Goal: Information Seeking & Learning: Learn about a topic

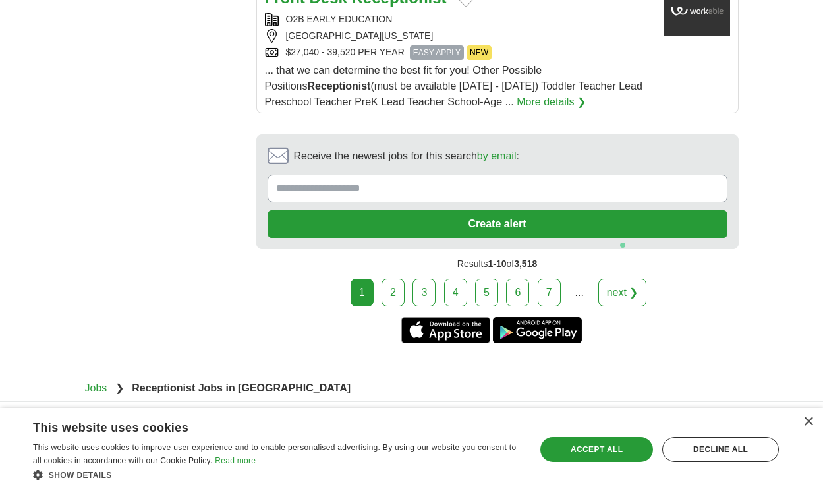
scroll to position [2775, 0]
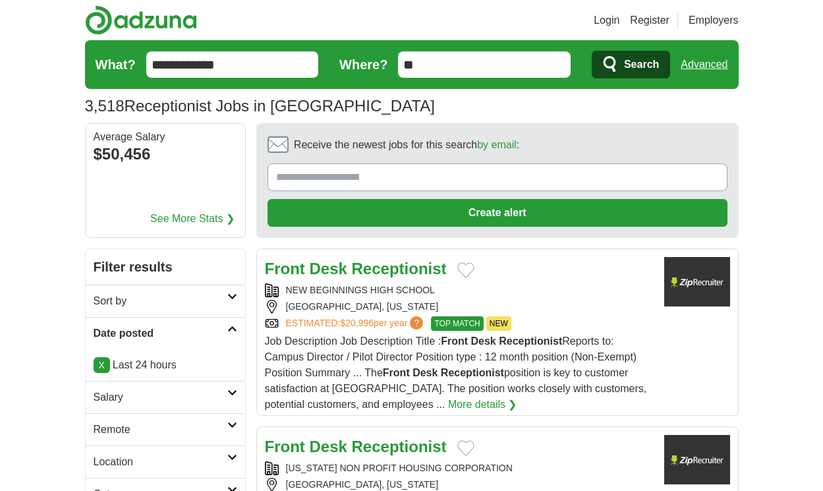
scroll to position [1994, 0]
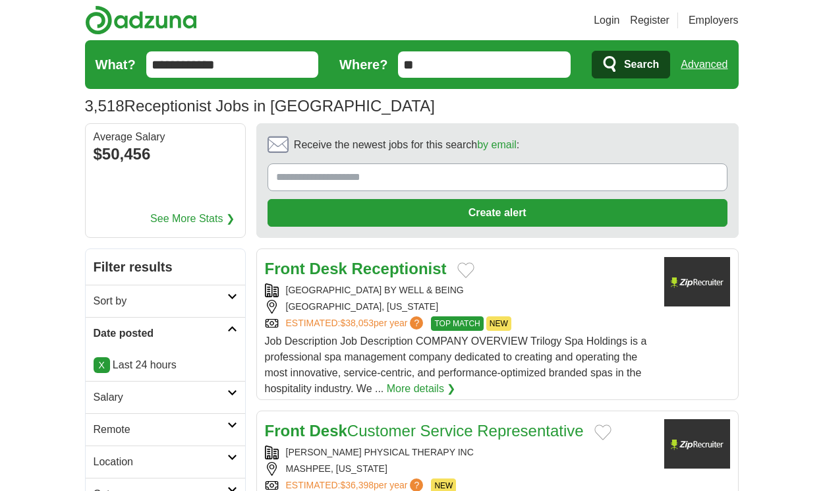
scroll to position [2073, 0]
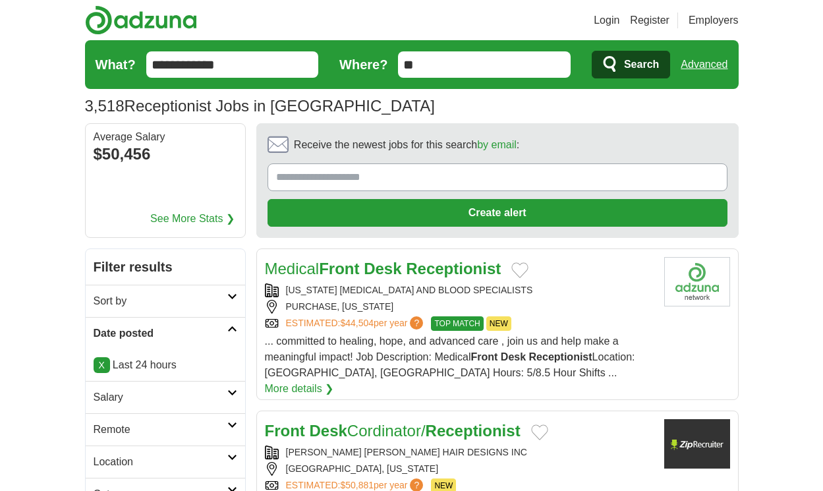
scroll to position [1946, 0]
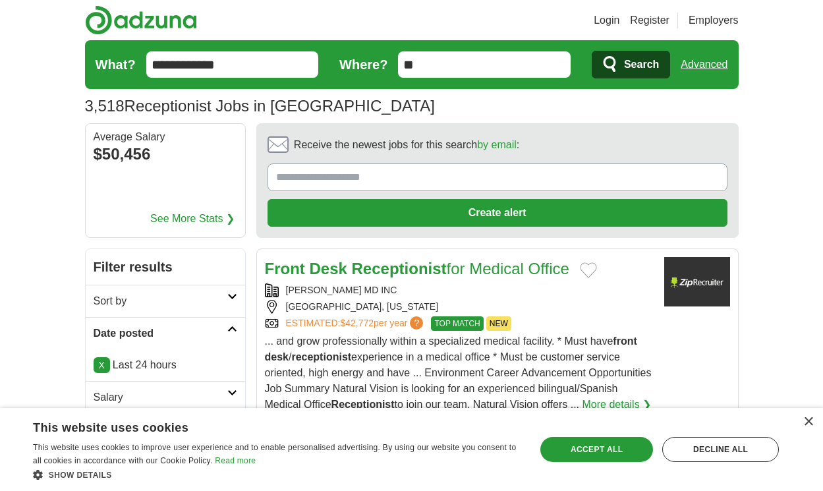
scroll to position [2057, 0]
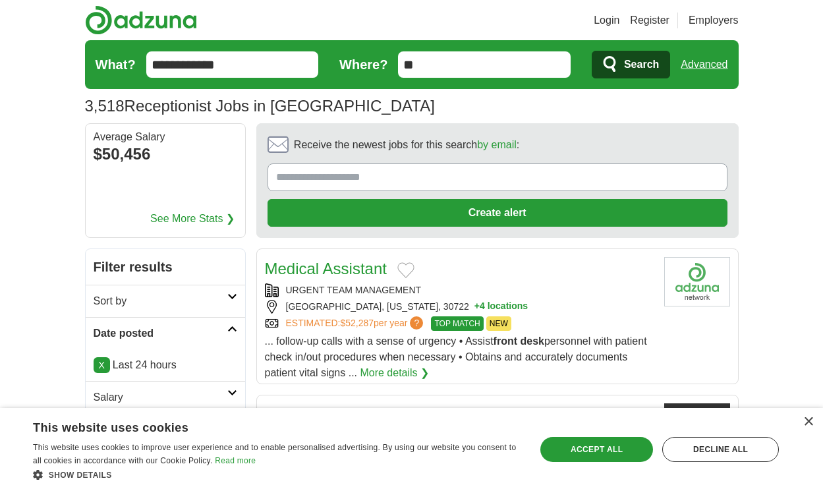
scroll to position [2097, 0]
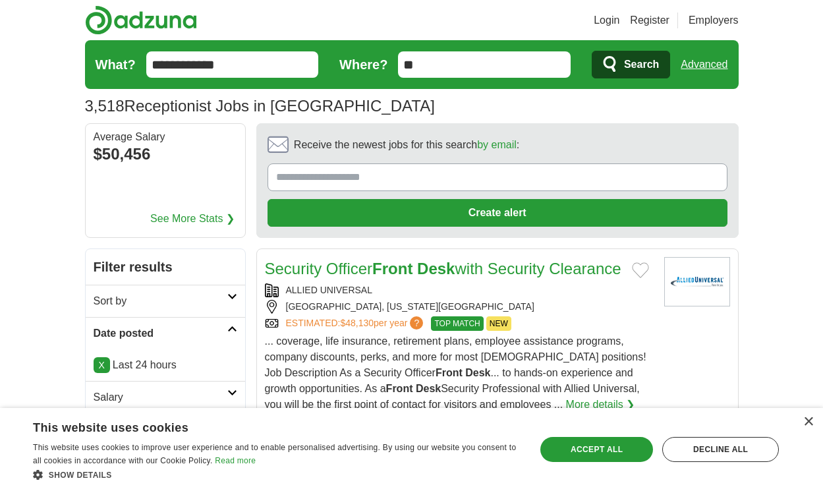
scroll to position [2215, 0]
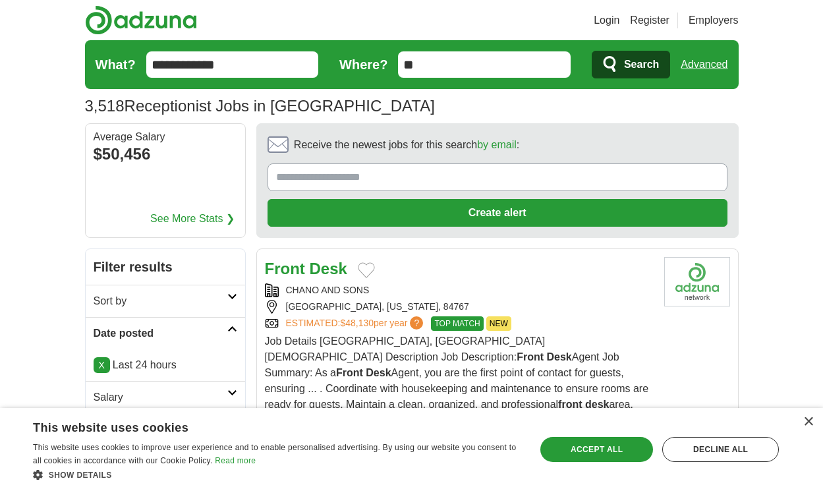
scroll to position [1970, 0]
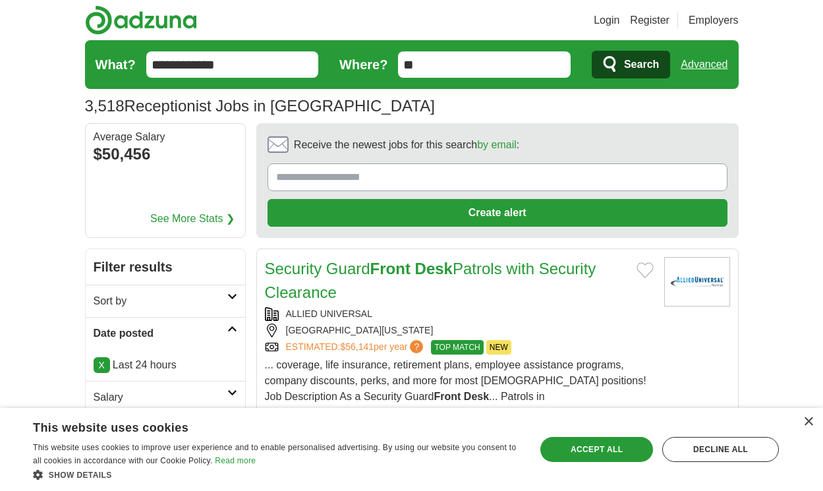
scroll to position [2326, 0]
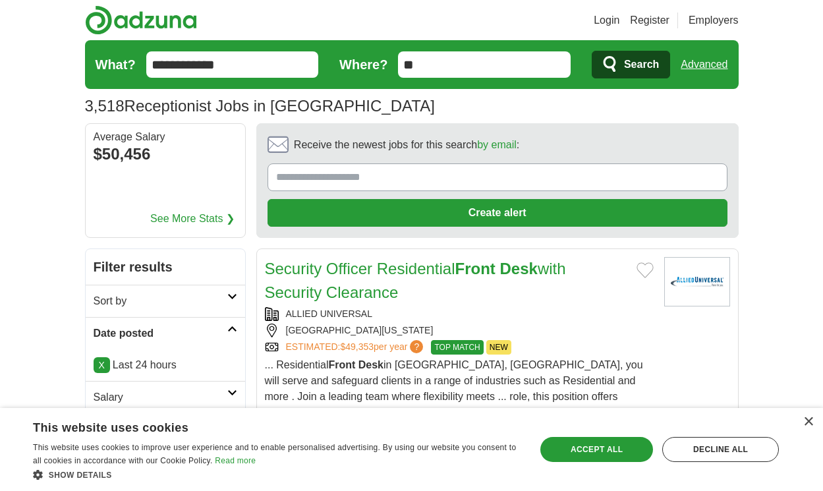
scroll to position [2310, 0]
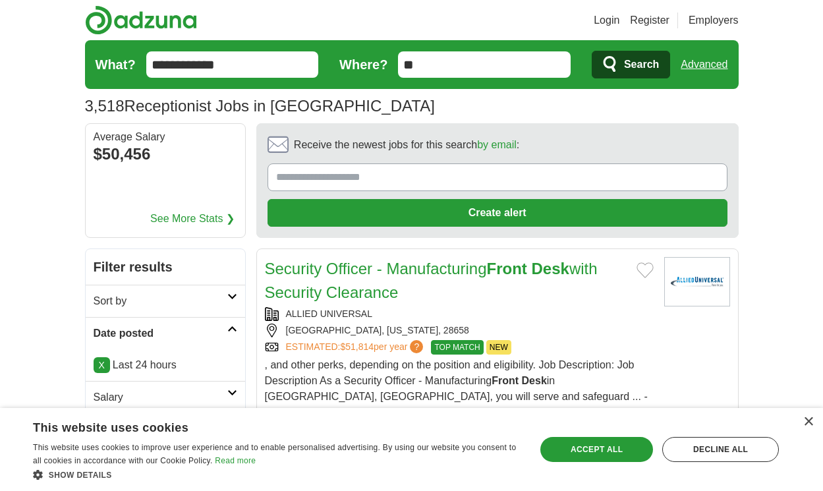
scroll to position [2310, 0]
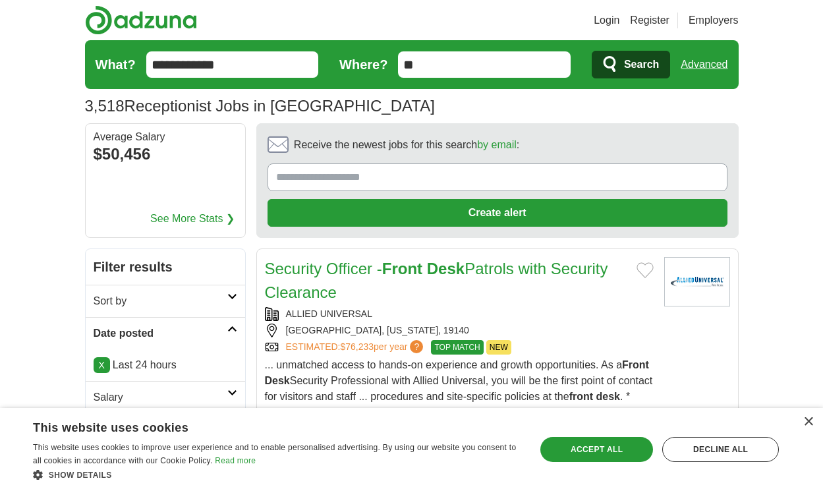
scroll to position [2128, 0]
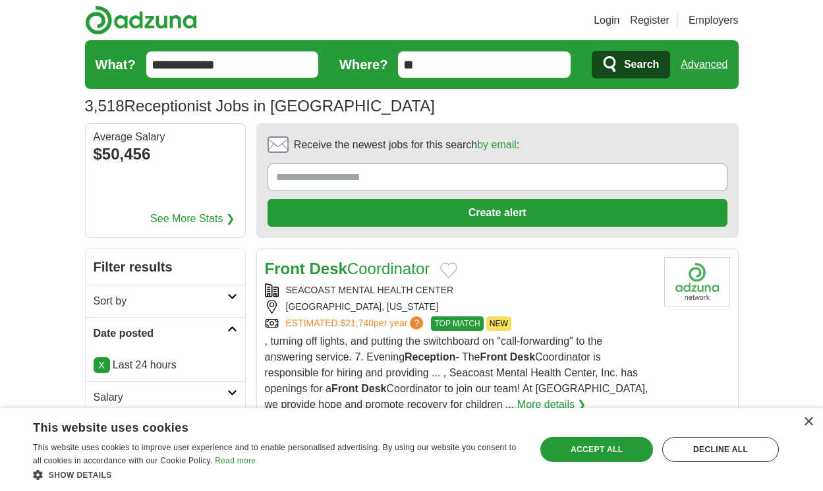
scroll to position [2219, 0]
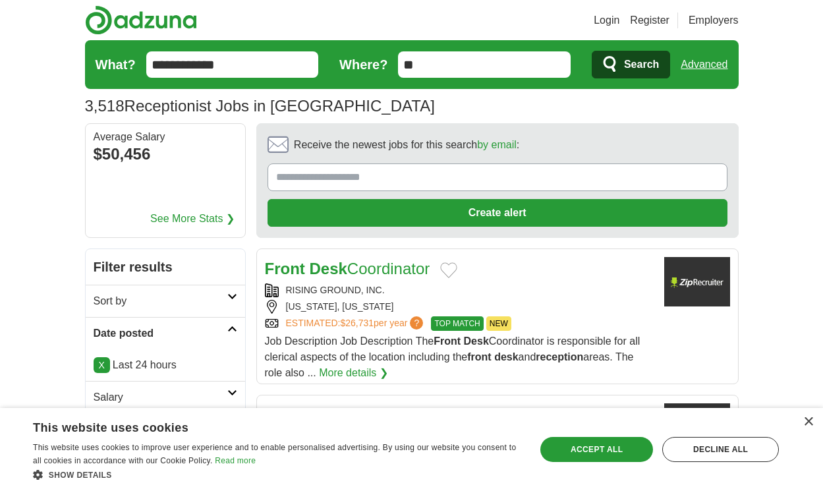
scroll to position [2085, 0]
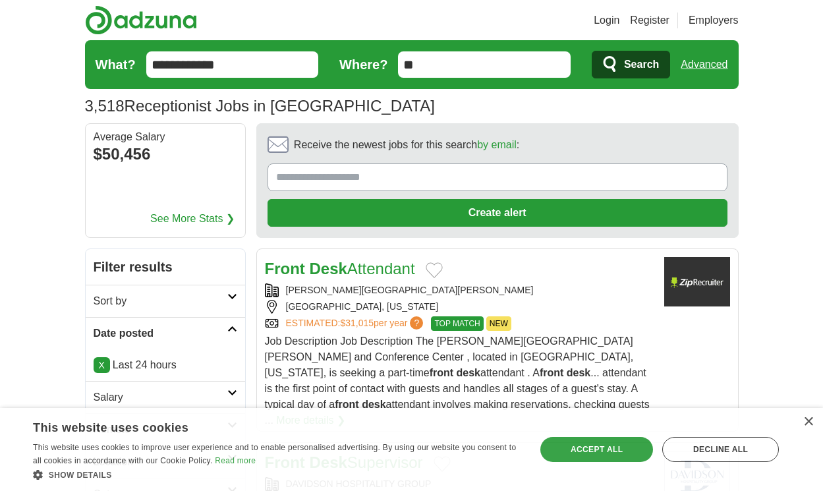
scroll to position [2101, 0]
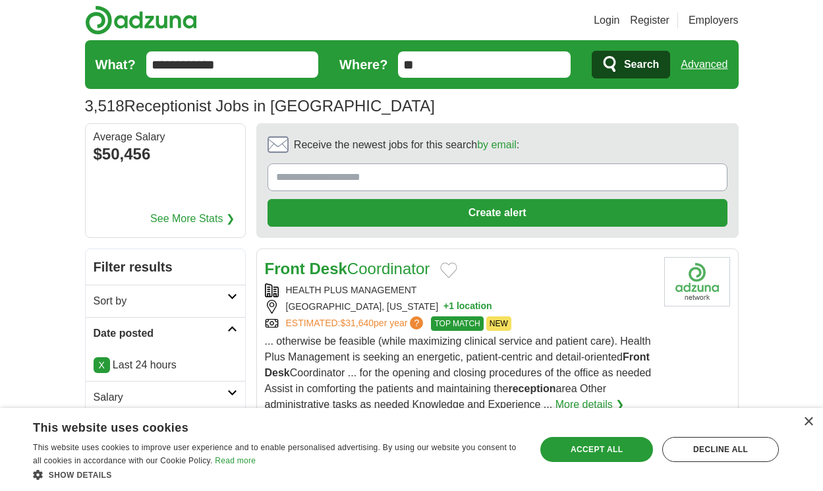
scroll to position [2101, 0]
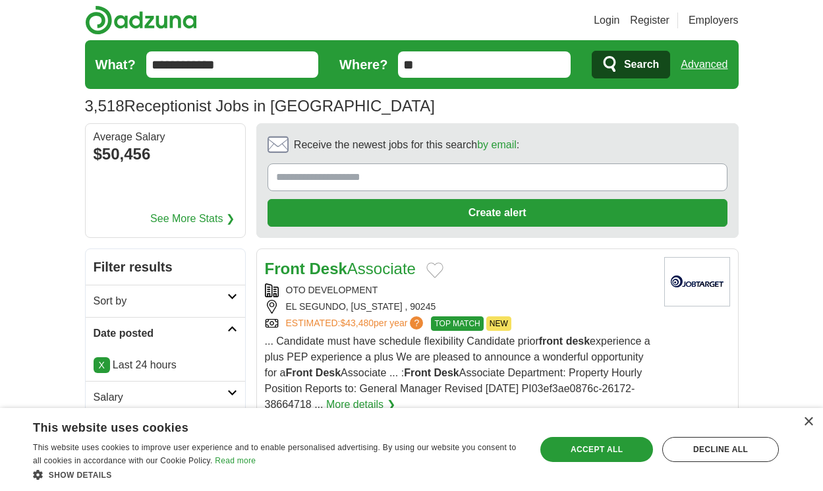
scroll to position [2069, 0]
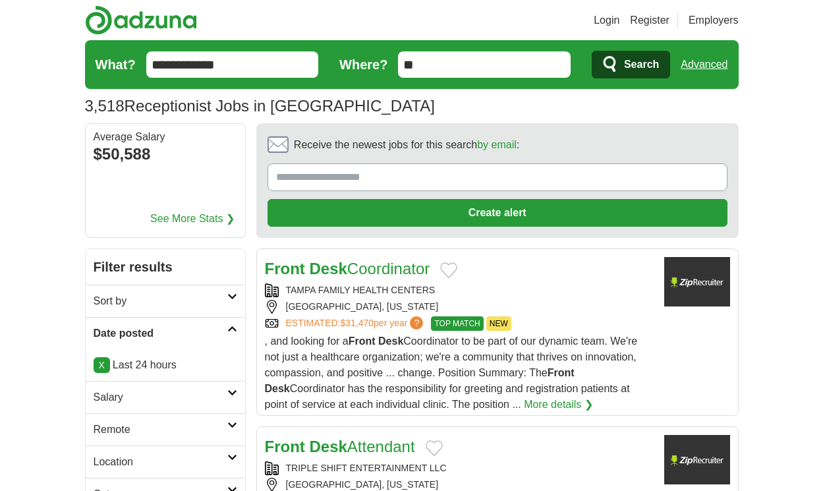
scroll to position [2041, 0]
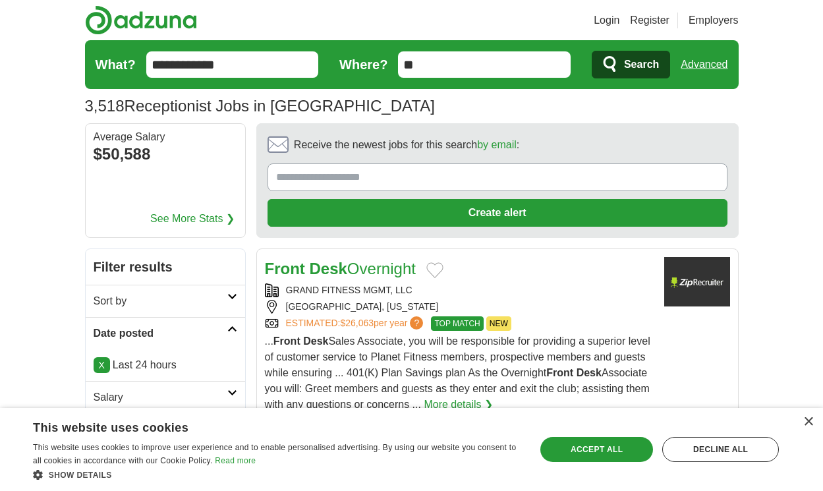
scroll to position [2010, 0]
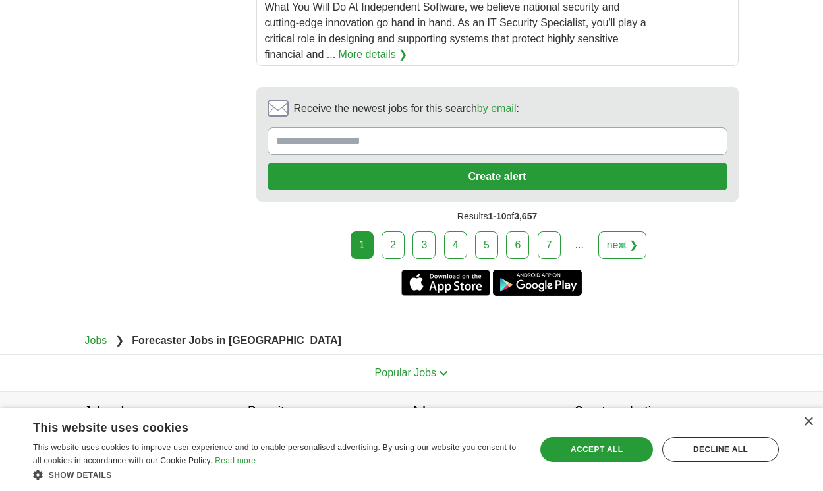
scroll to position [2676, 0]
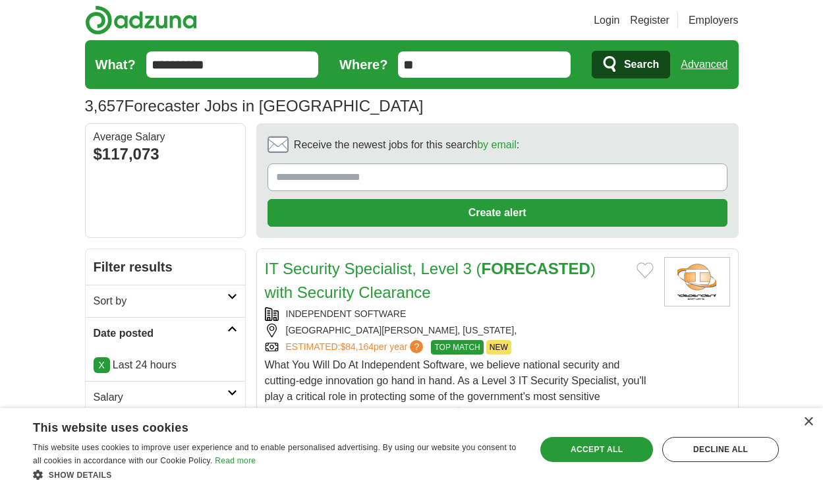
scroll to position [2136, 0]
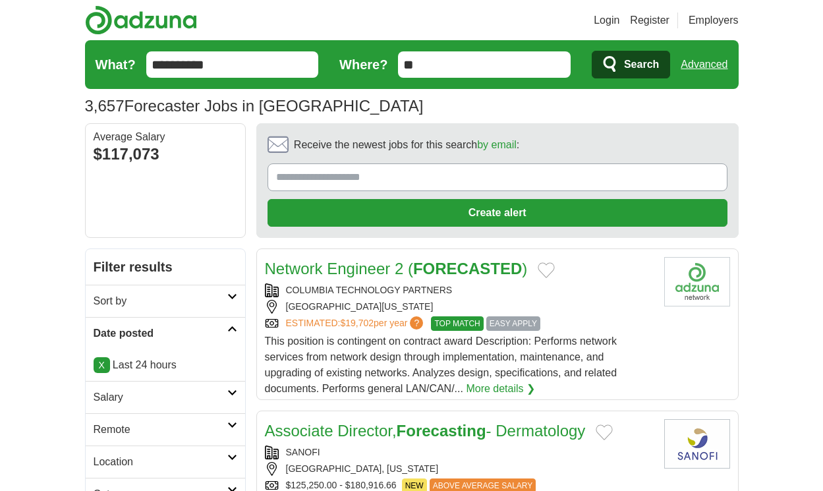
scroll to position [2057, 0]
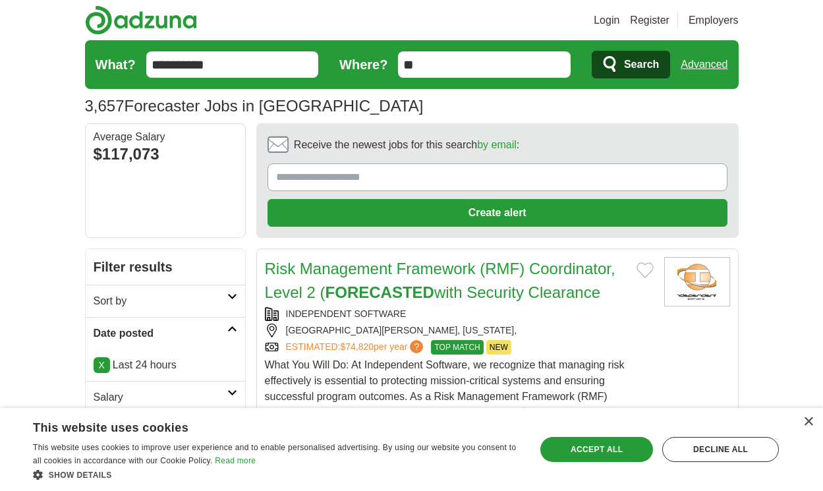
scroll to position [2144, 0]
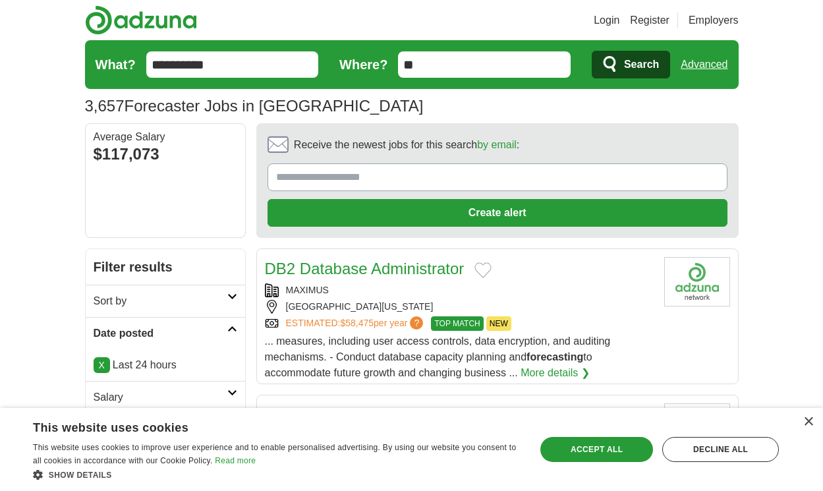
scroll to position [2152, 0]
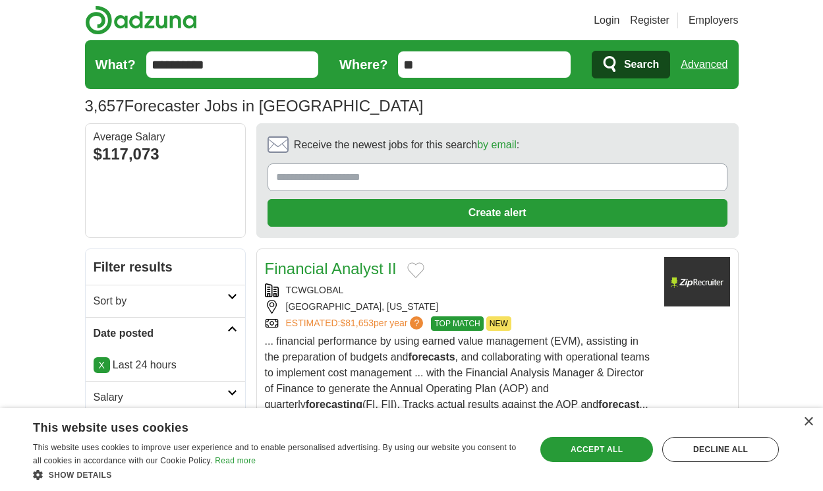
scroll to position [2168, 0]
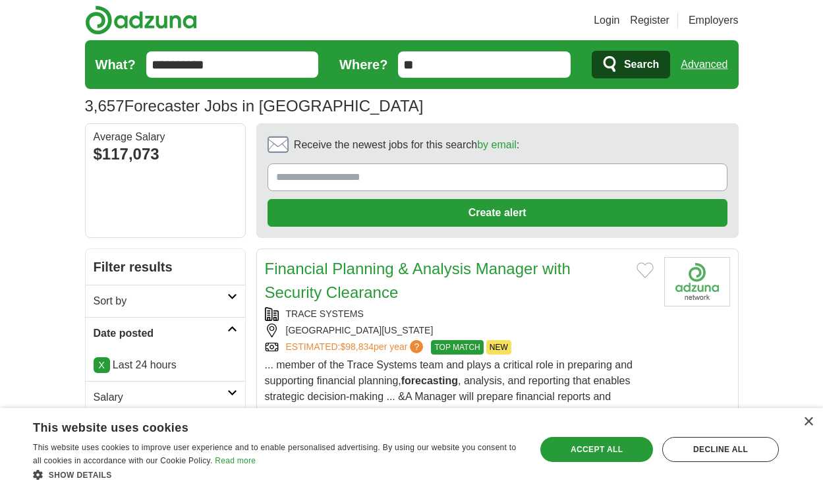
scroll to position [2184, 0]
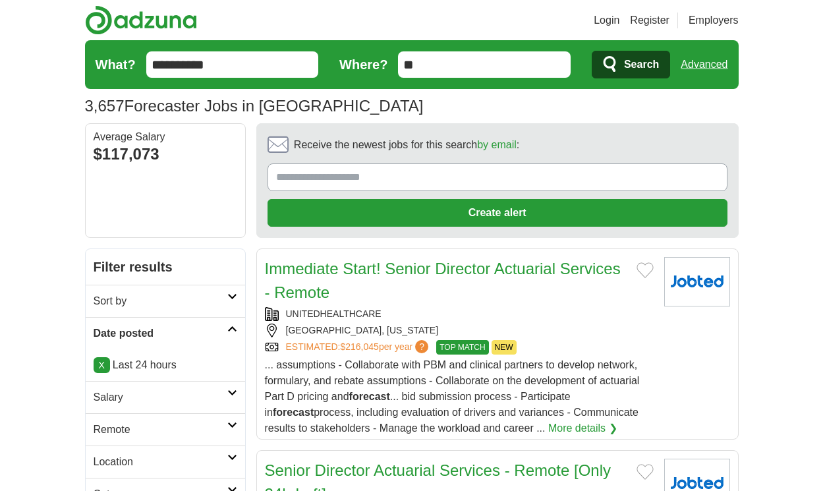
scroll to position [2184, 0]
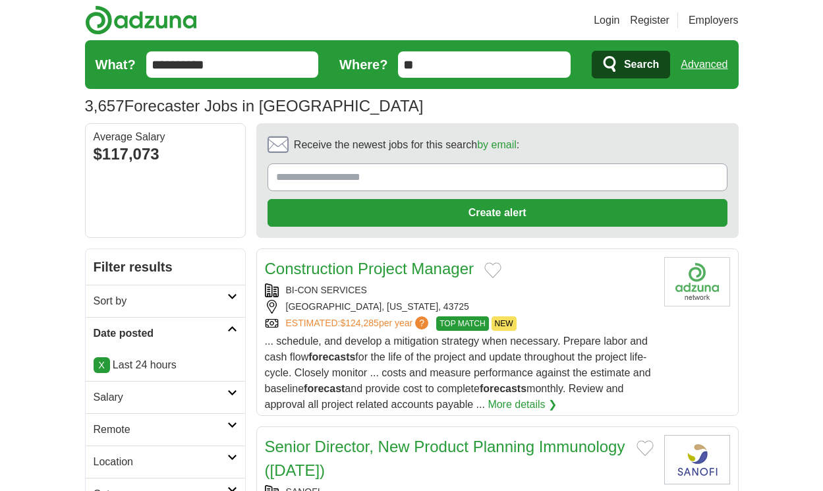
scroll to position [2184, 0]
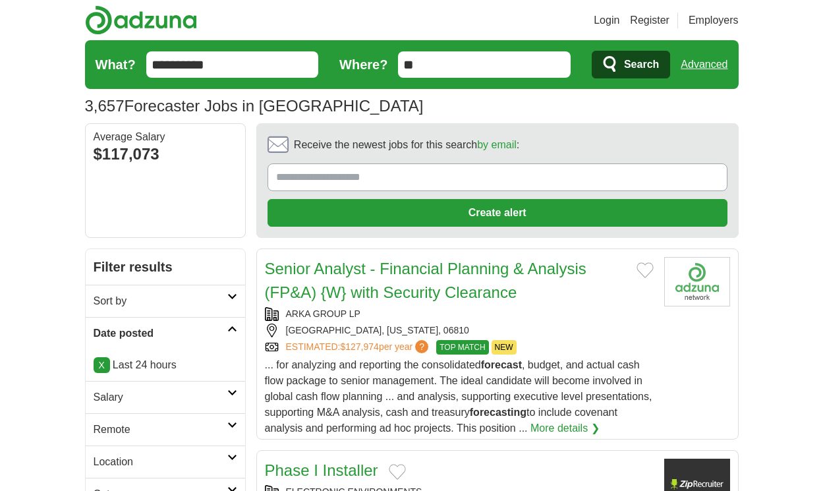
scroll to position [2168, 0]
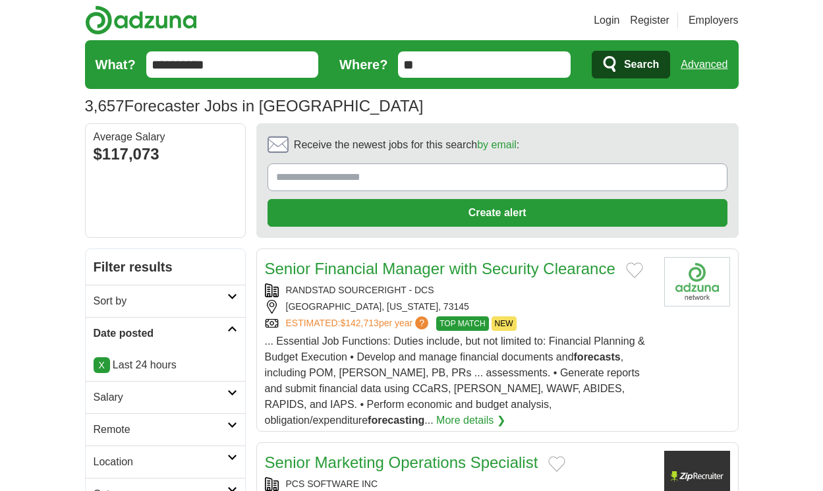
scroll to position [2215, 0]
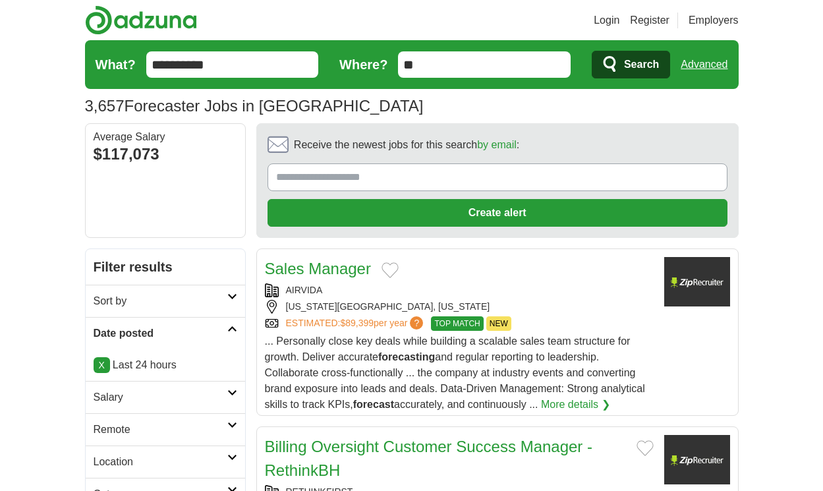
scroll to position [2184, 0]
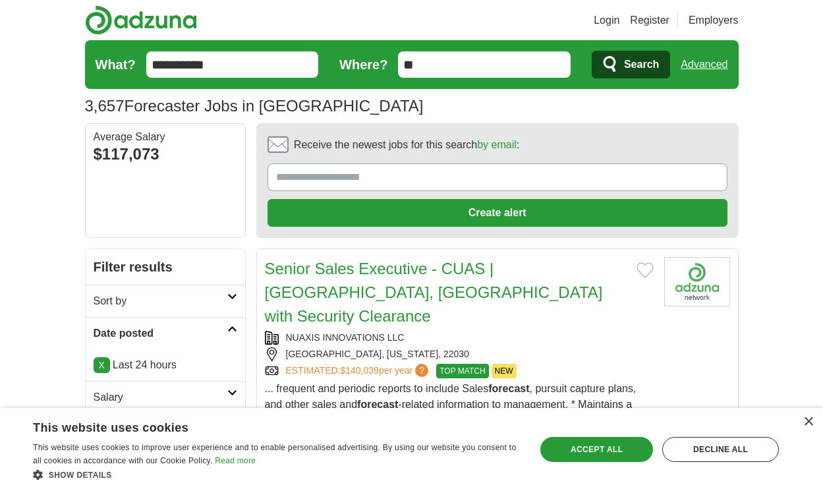
scroll to position [2006, 0]
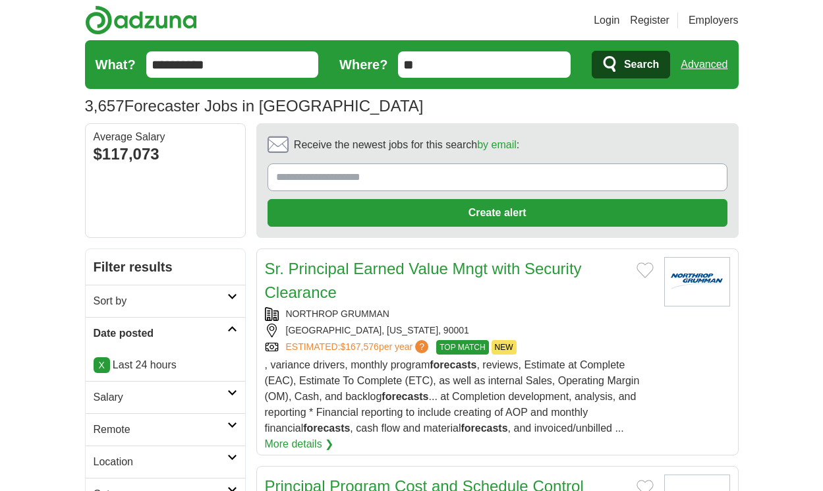
scroll to position [2290, 0]
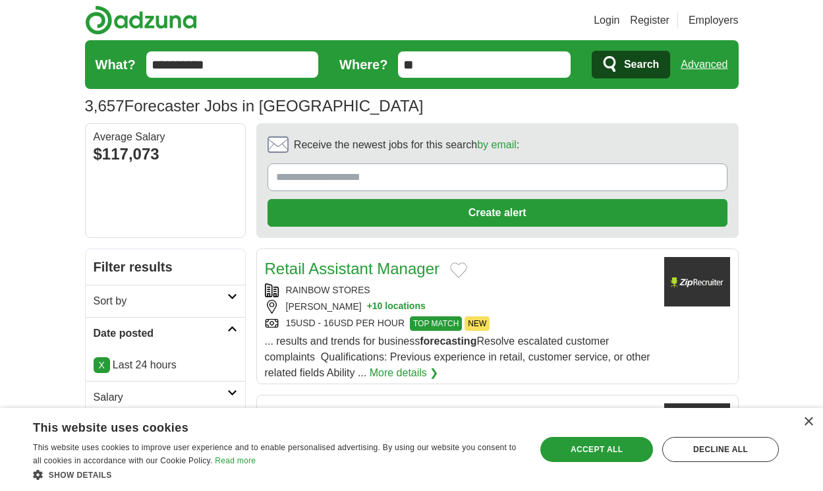
scroll to position [2164, 0]
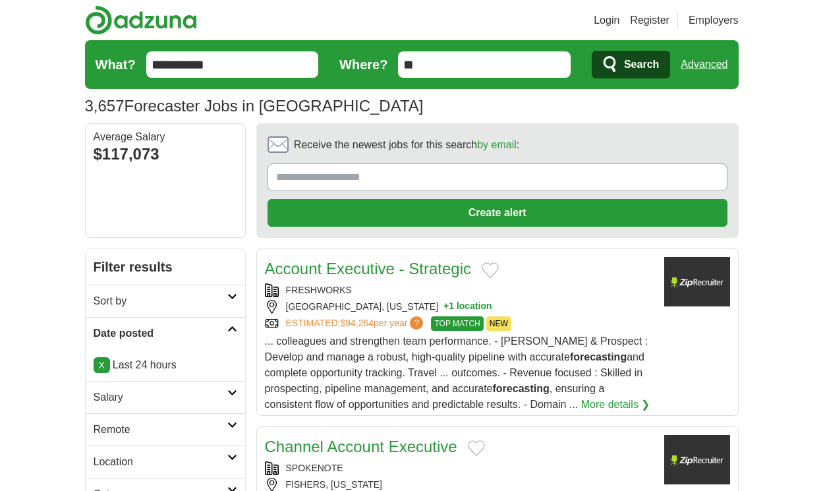
scroll to position [2109, 0]
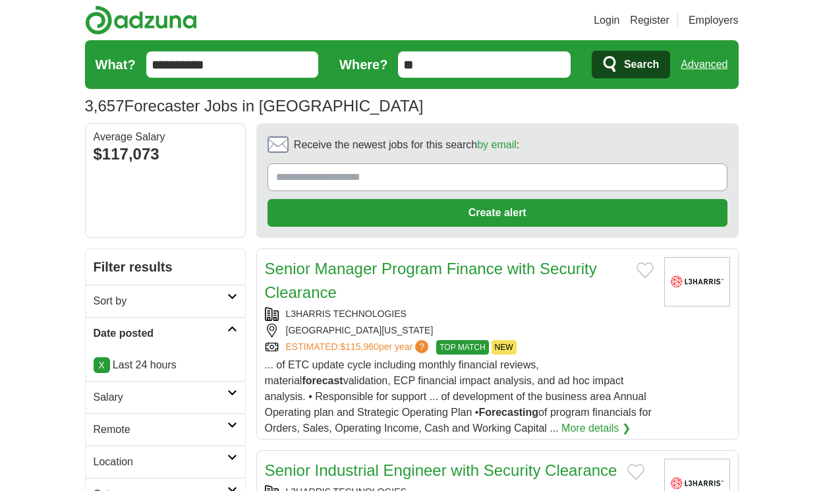
scroll to position [2346, 0]
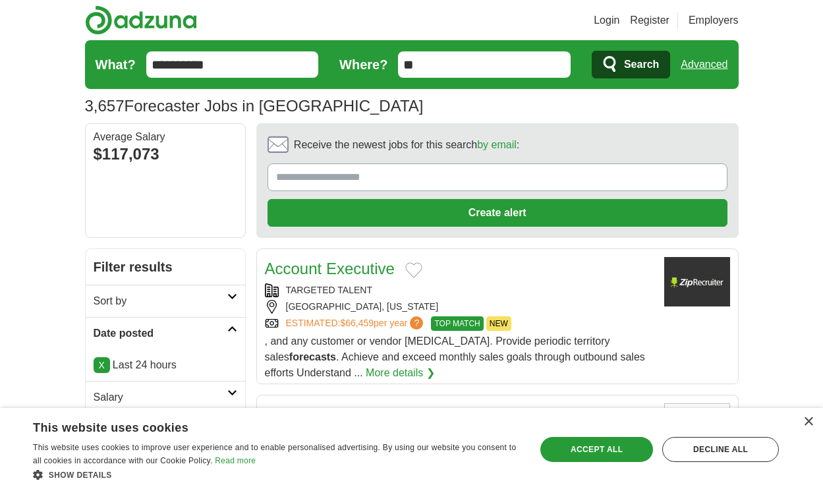
scroll to position [2200, 0]
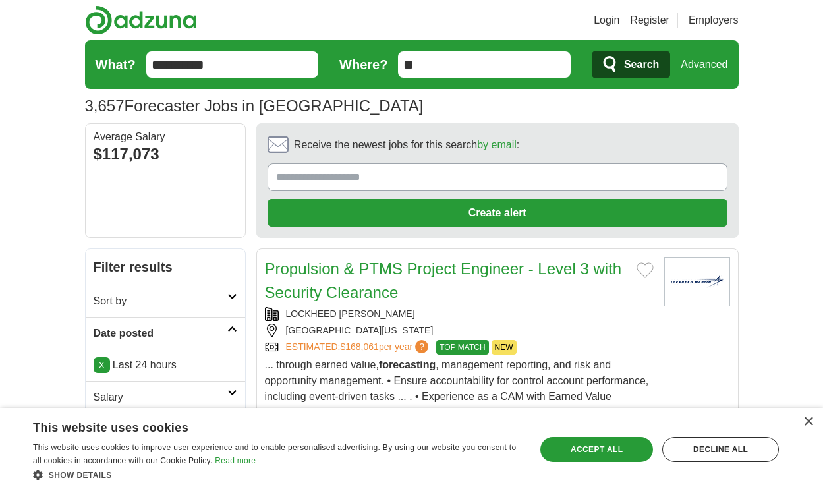
scroll to position [2263, 0]
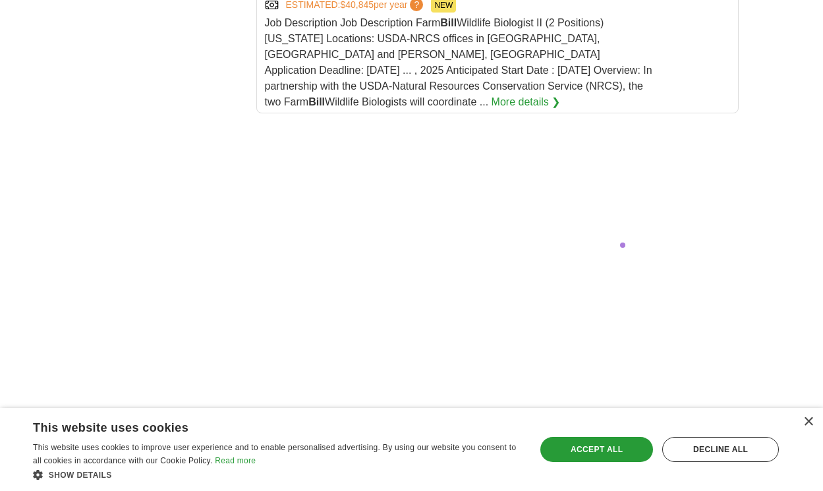
scroll to position [2714, 0]
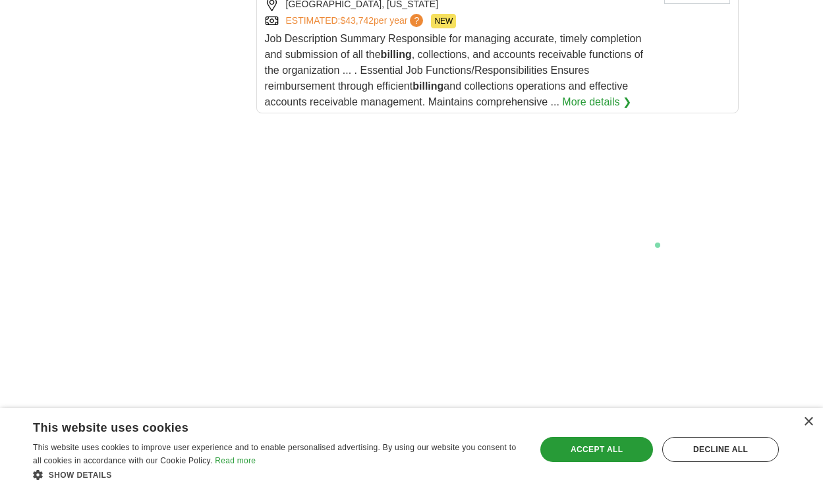
scroll to position [2824, 0]
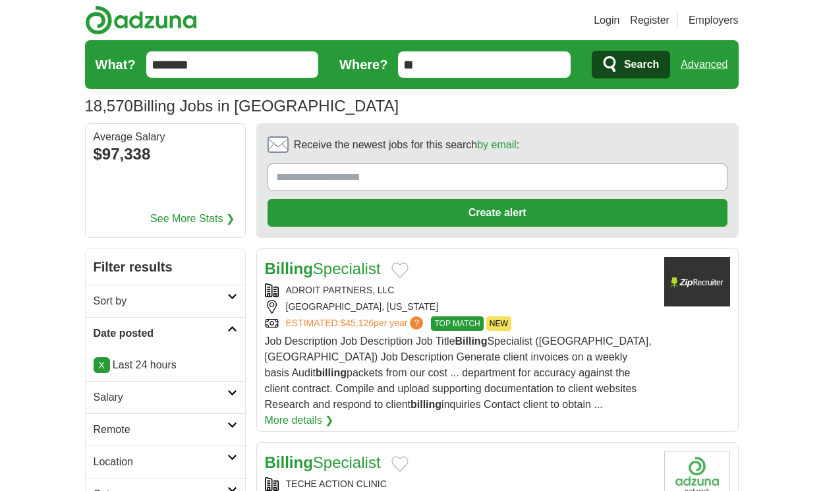
scroll to position [2073, 0]
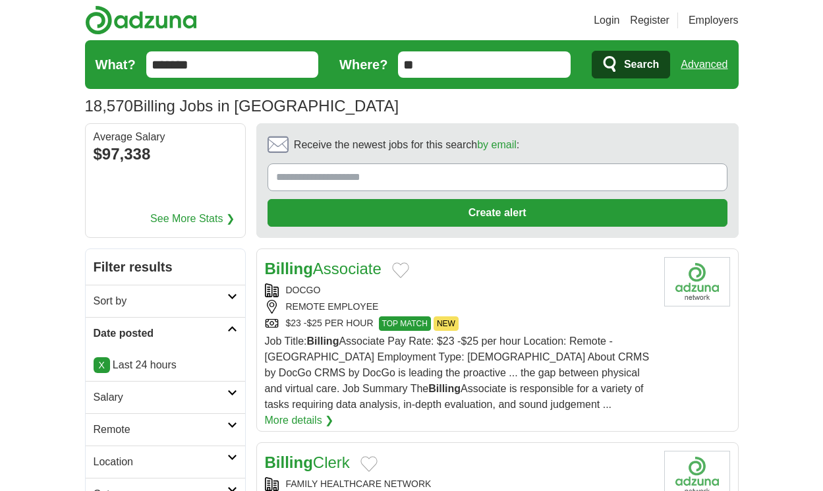
scroll to position [2097, 0]
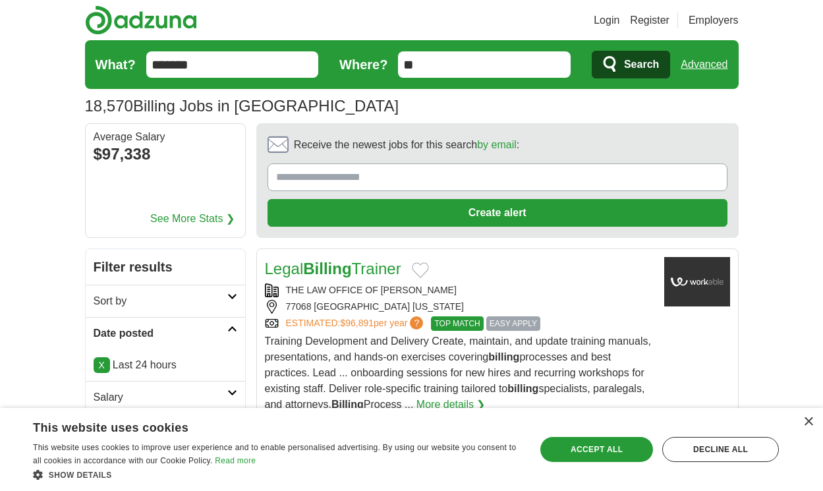
scroll to position [2097, 0]
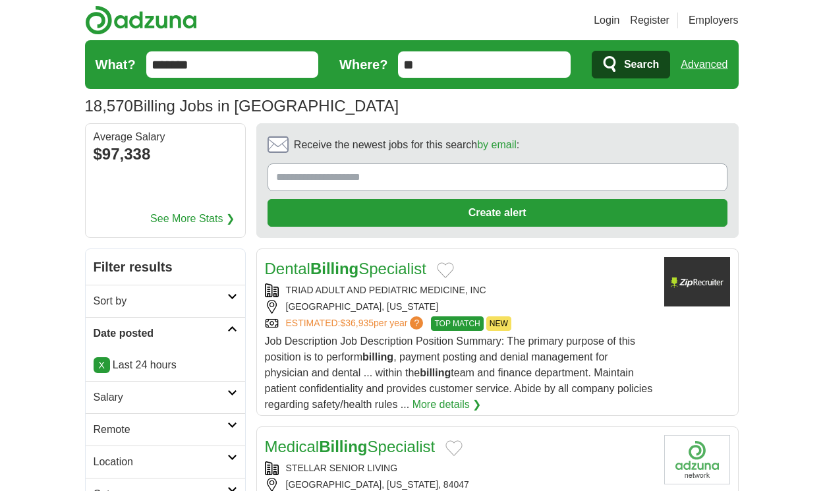
scroll to position [2089, 0]
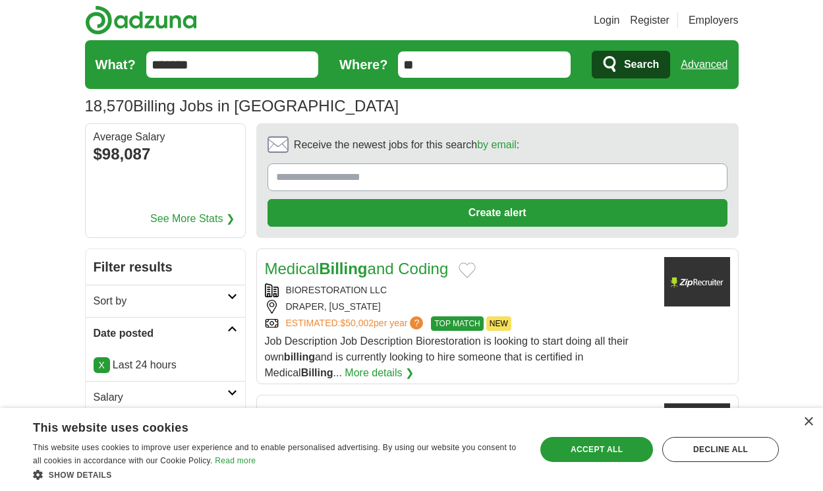
scroll to position [2049, 0]
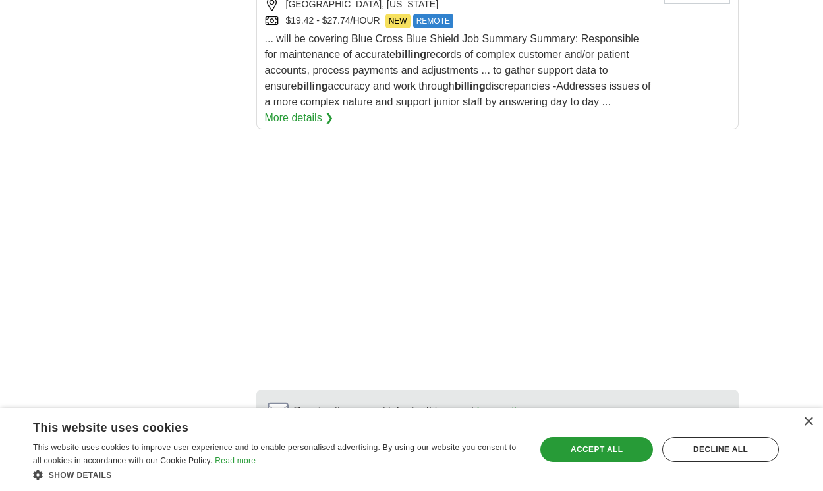
scroll to position [2064, 0]
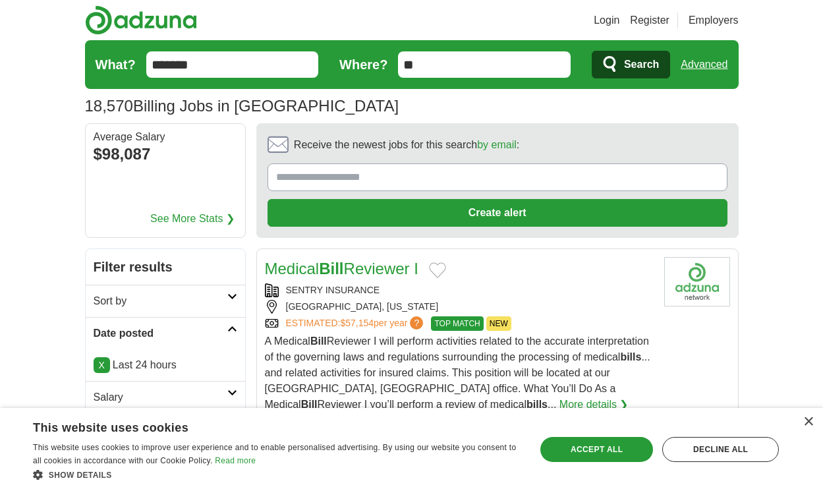
scroll to position [2025, 0]
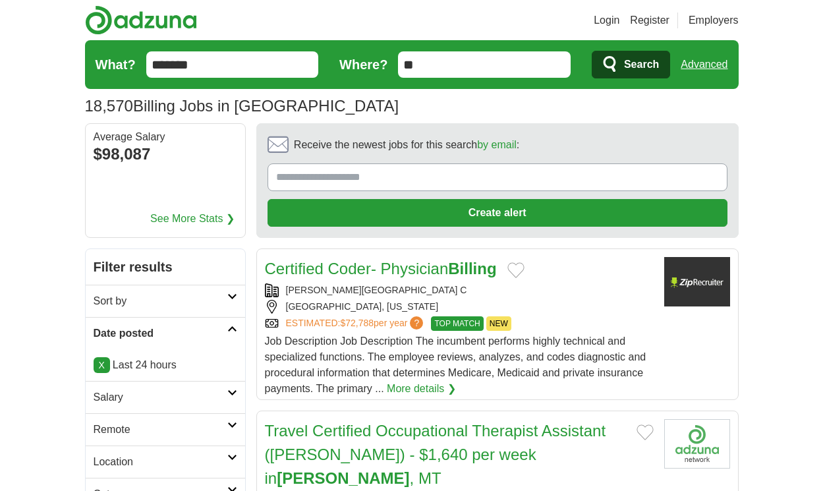
scroll to position [2081, 0]
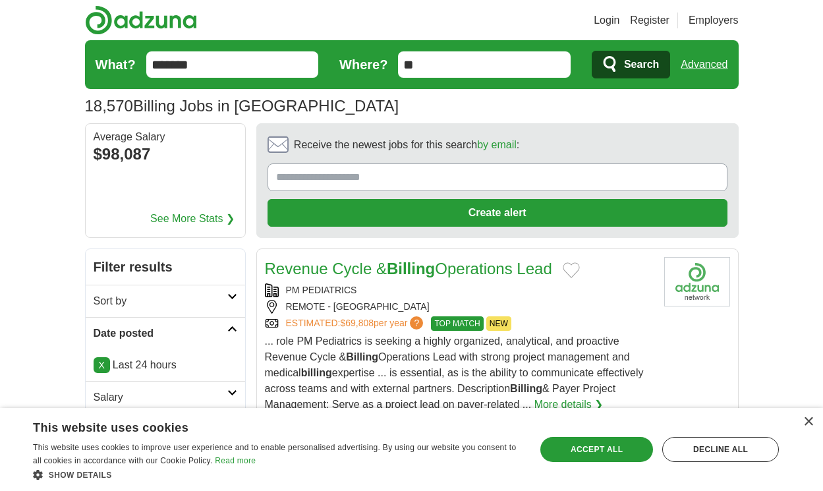
scroll to position [1891, 0]
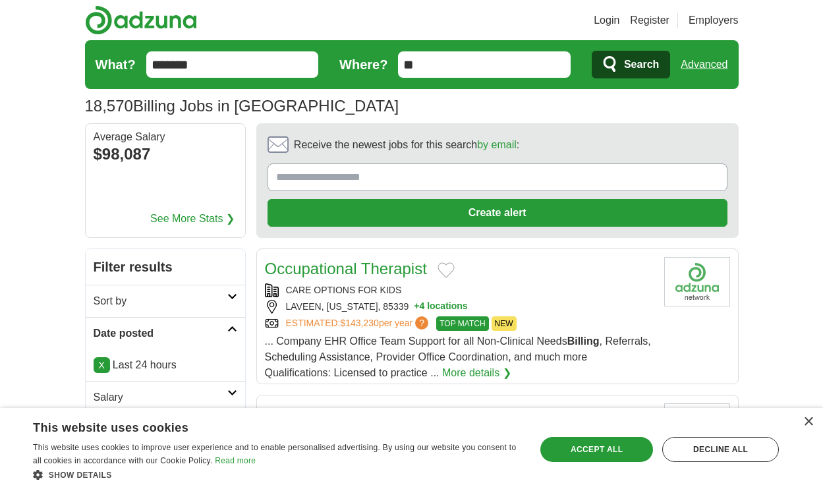
scroll to position [1804, 0]
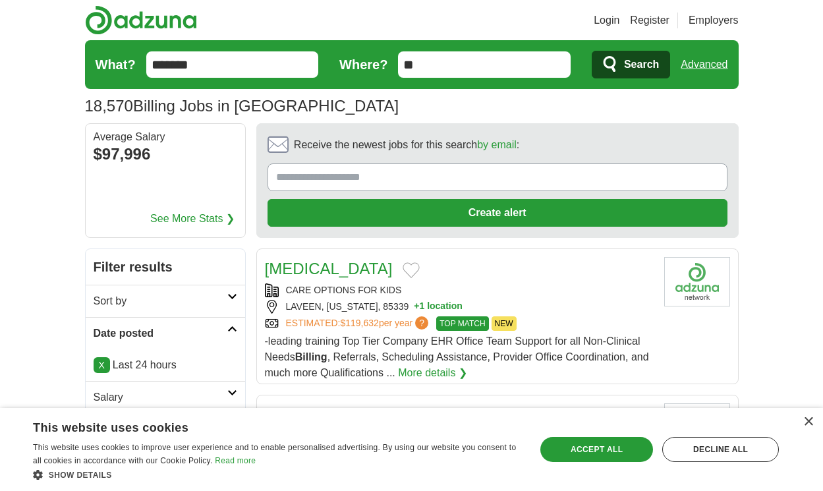
scroll to position [1855, 0]
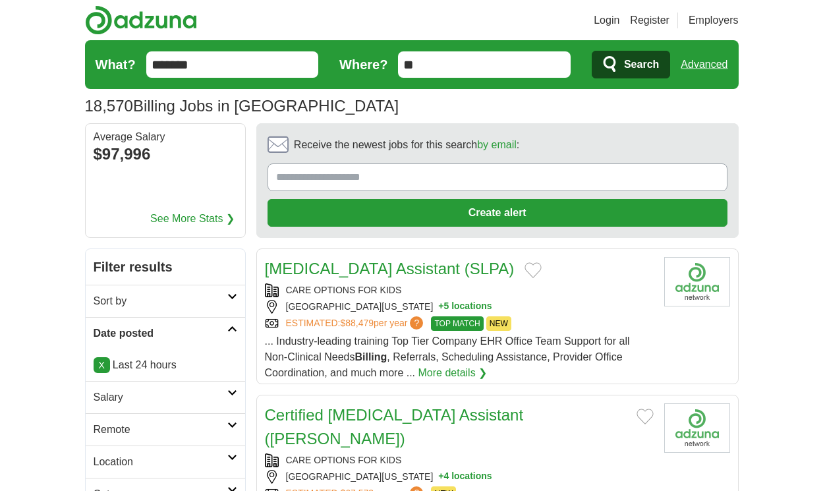
scroll to position [2037, 0]
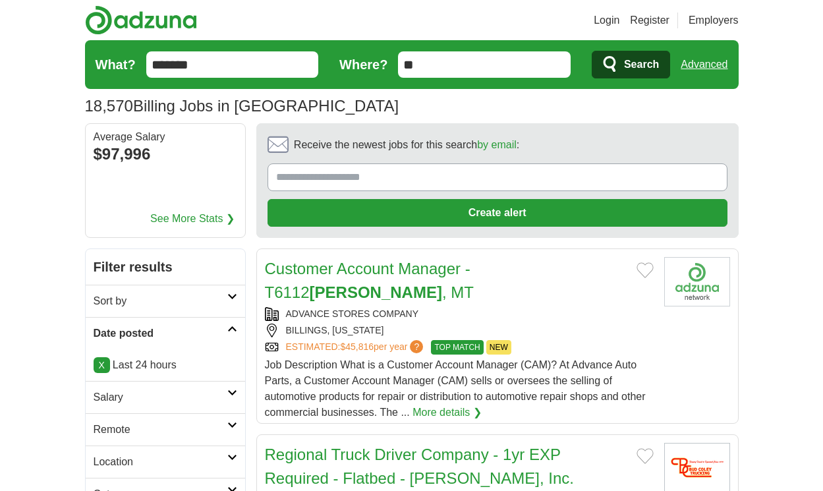
scroll to position [1895, 0]
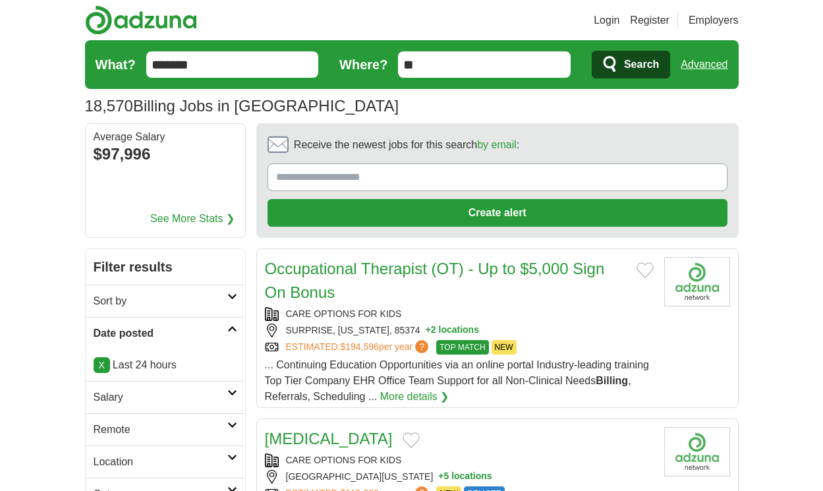
scroll to position [1855, 0]
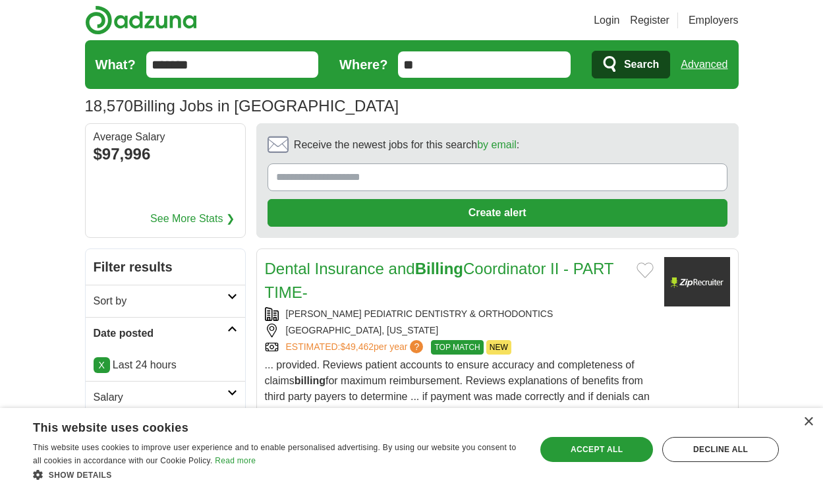
scroll to position [2164, 0]
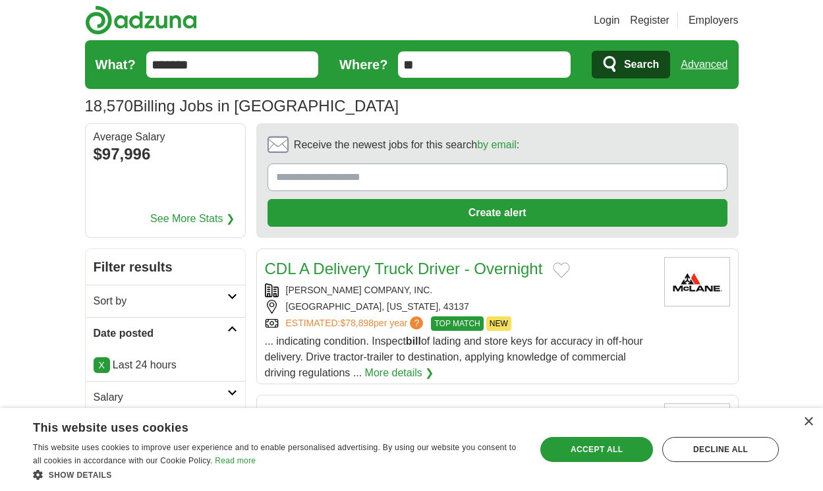
scroll to position [2105, 0]
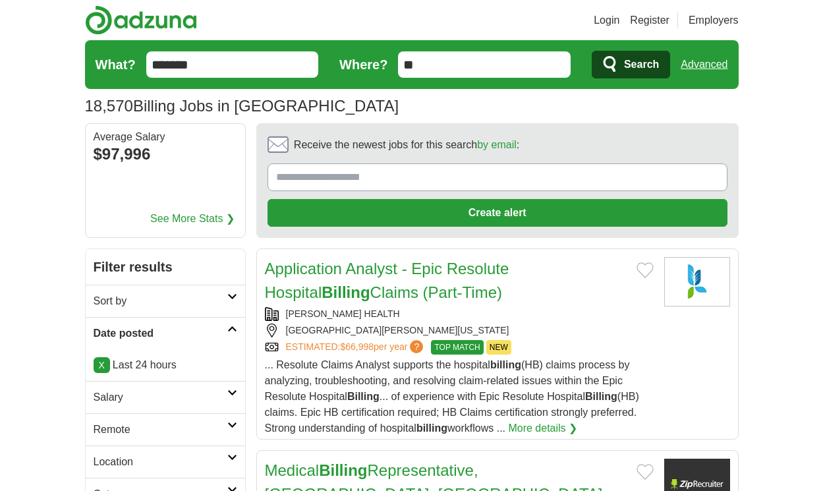
scroll to position [2279, 0]
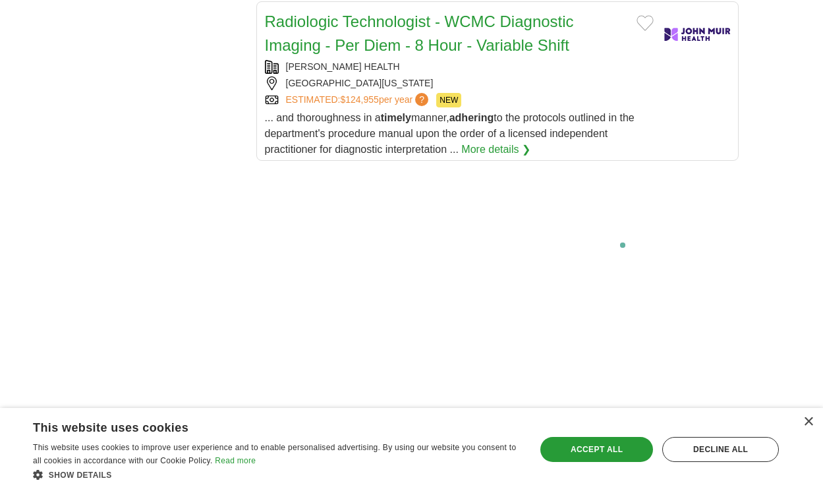
scroll to position [2754, 0]
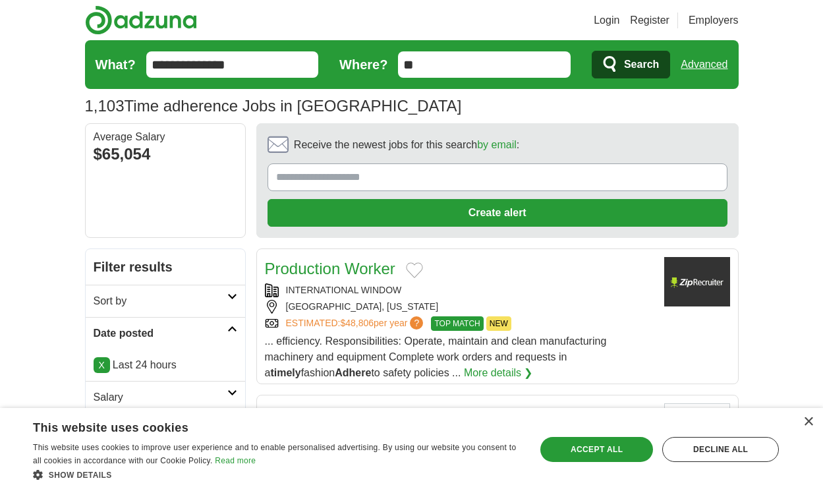
scroll to position [1851, 0]
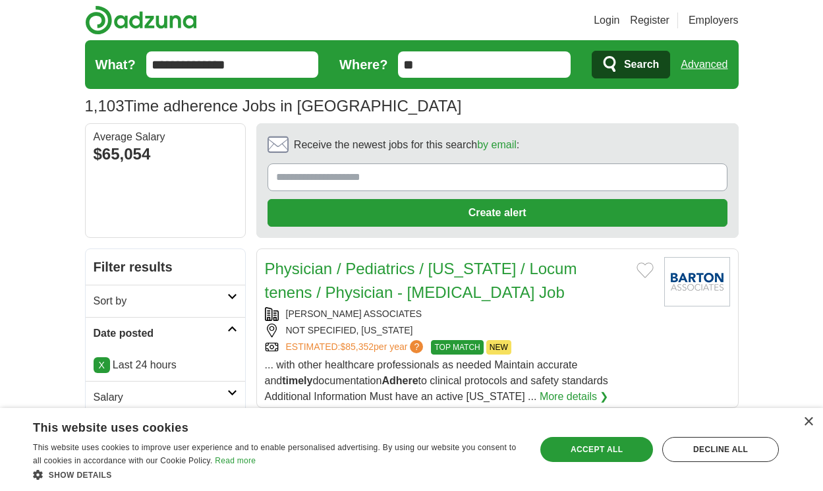
scroll to position [1828, 0]
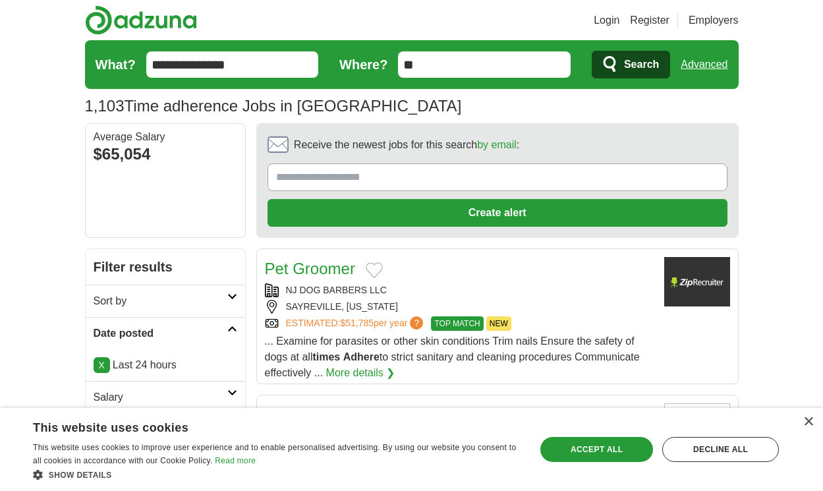
scroll to position [1788, 0]
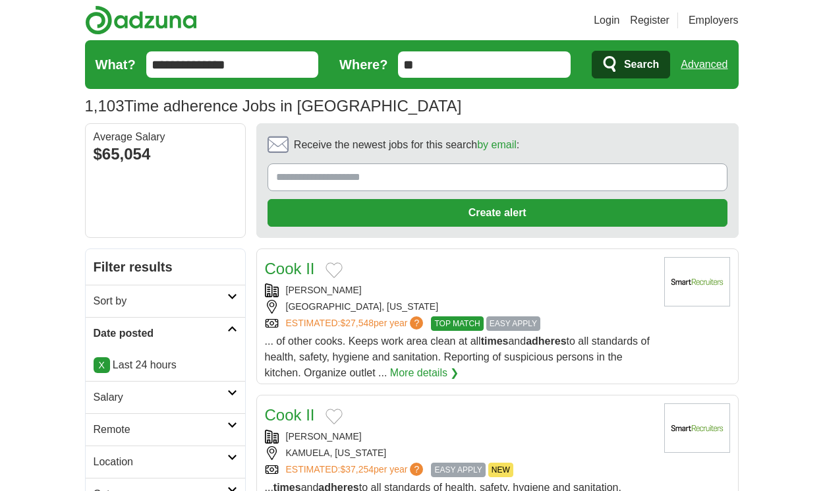
scroll to position [1804, 0]
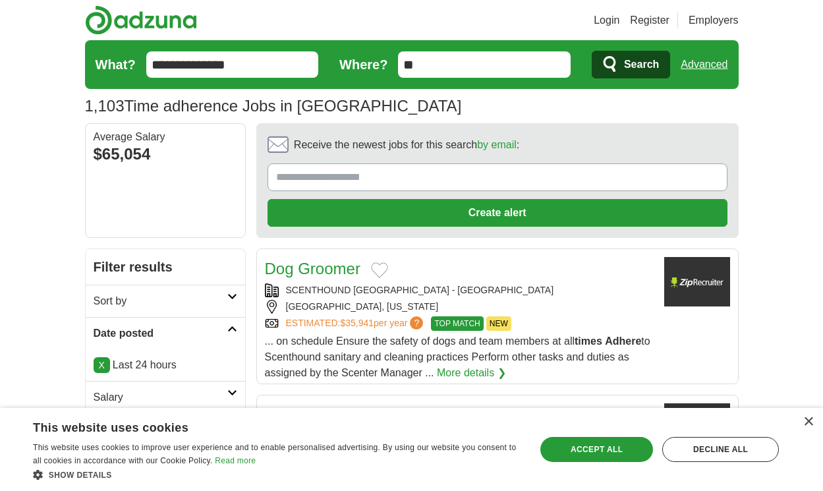
scroll to position [1788, 0]
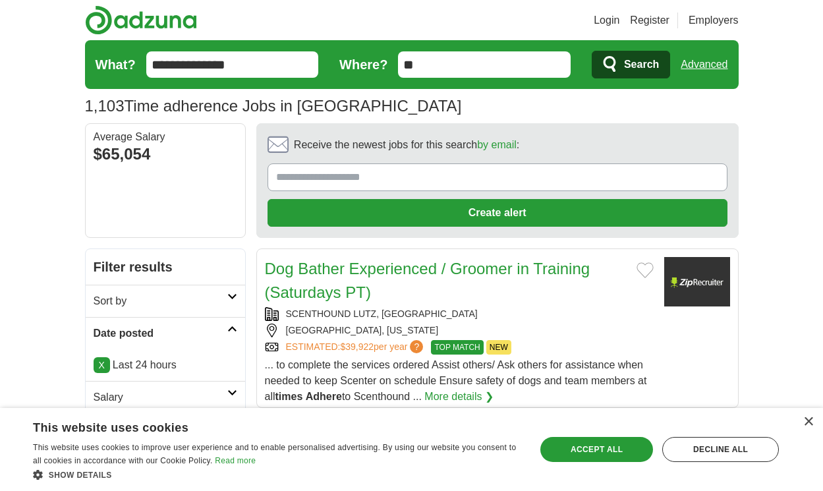
scroll to position [1859, 0]
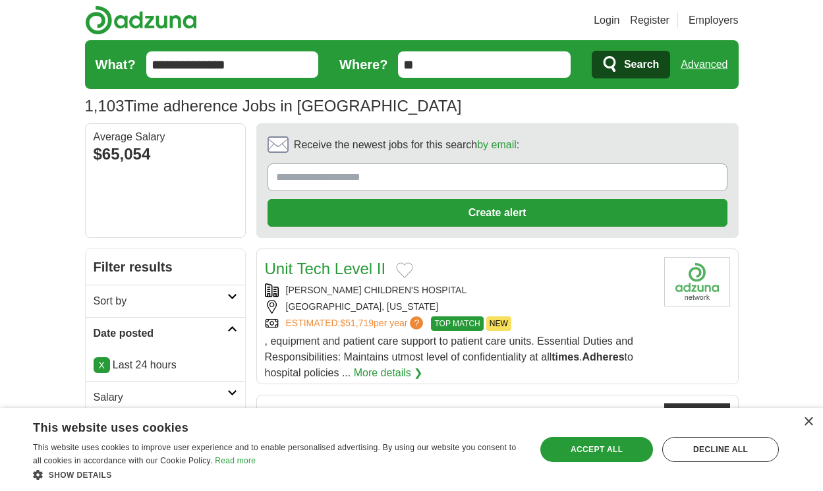
scroll to position [1859, 0]
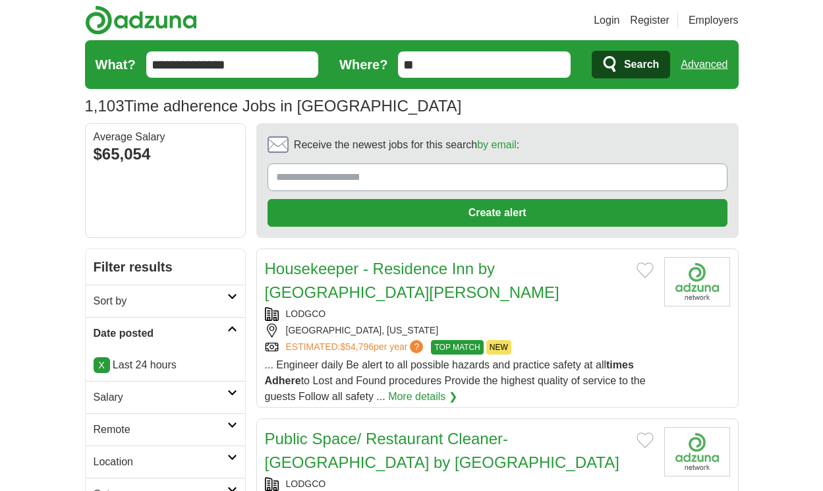
scroll to position [1907, 0]
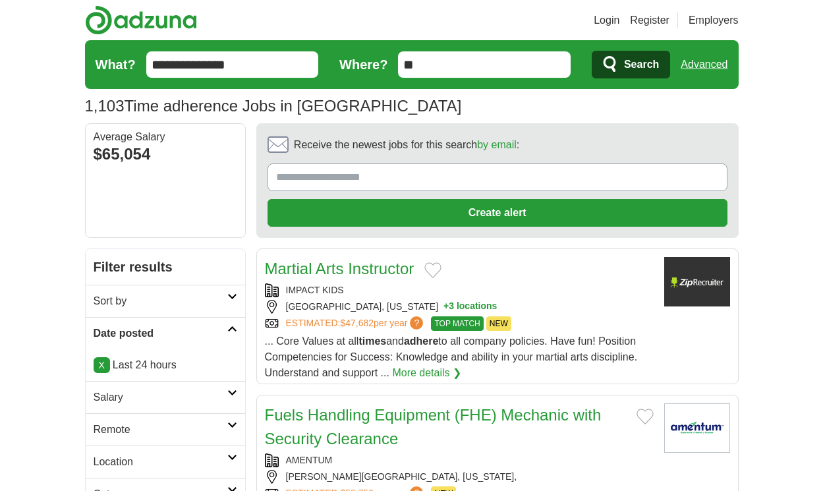
scroll to position [1836, 0]
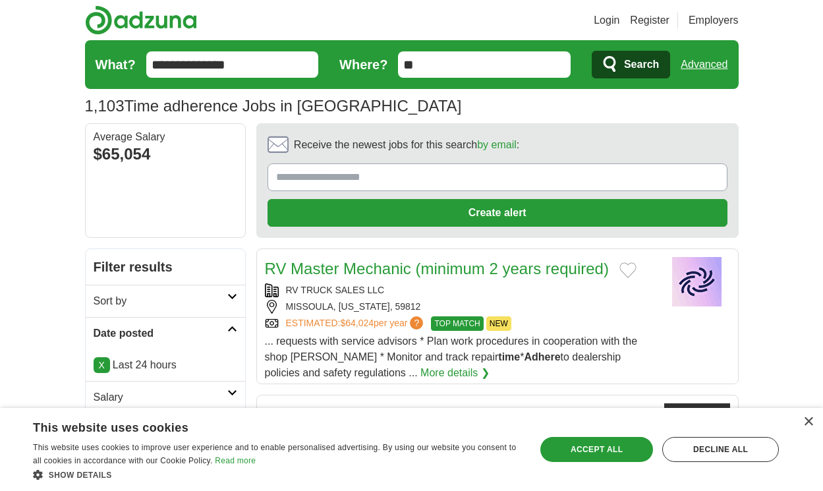
scroll to position [1836, 0]
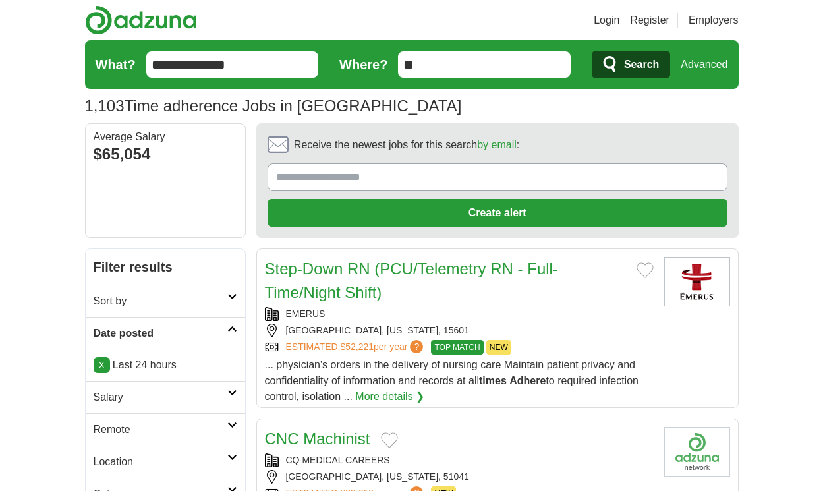
scroll to position [1919, 0]
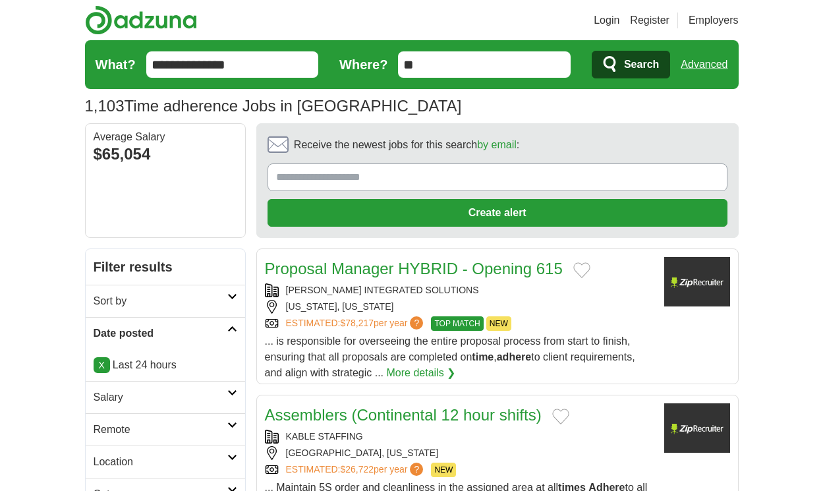
scroll to position [1832, 0]
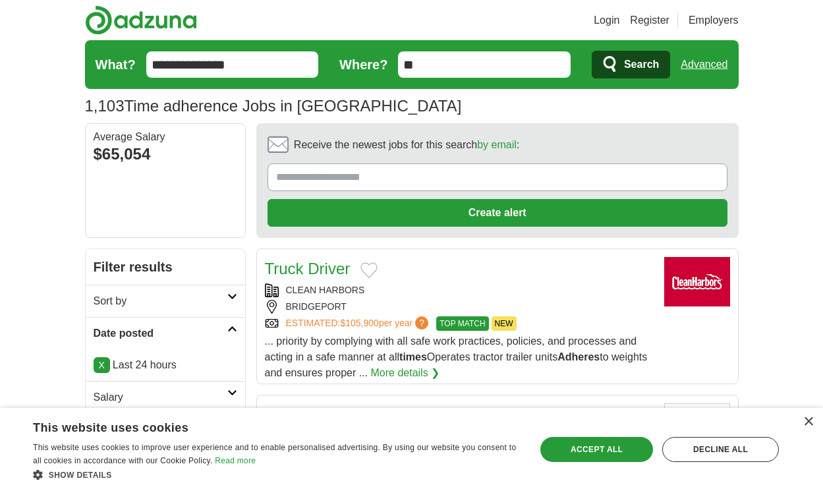
scroll to position [1840, 0]
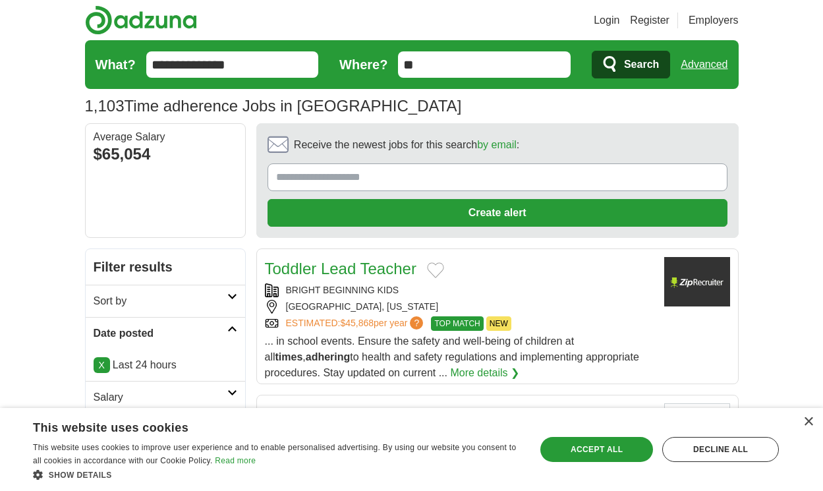
scroll to position [1871, 0]
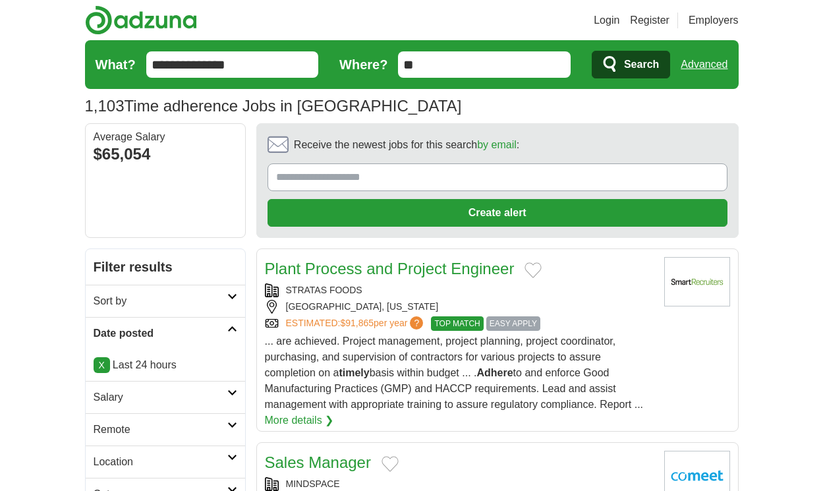
scroll to position [1879, 0]
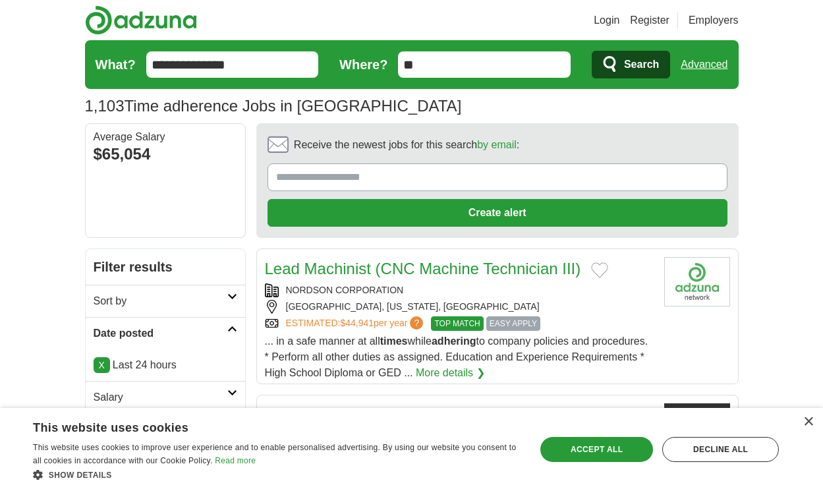
scroll to position [1859, 0]
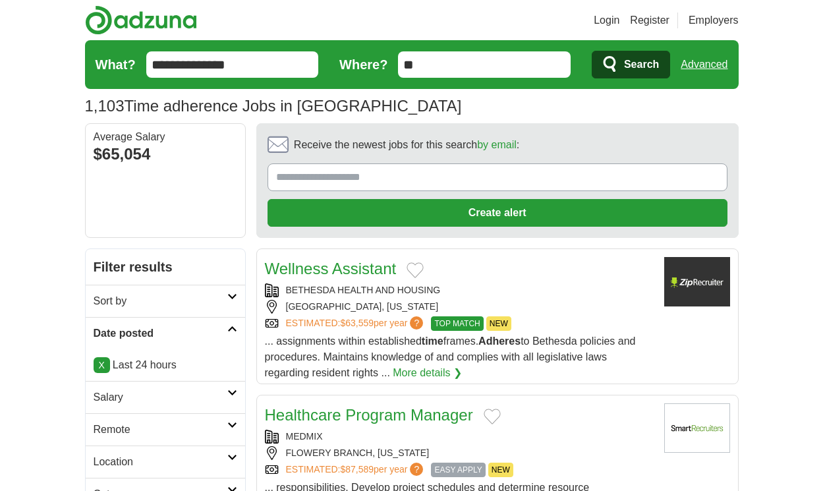
scroll to position [1780, 0]
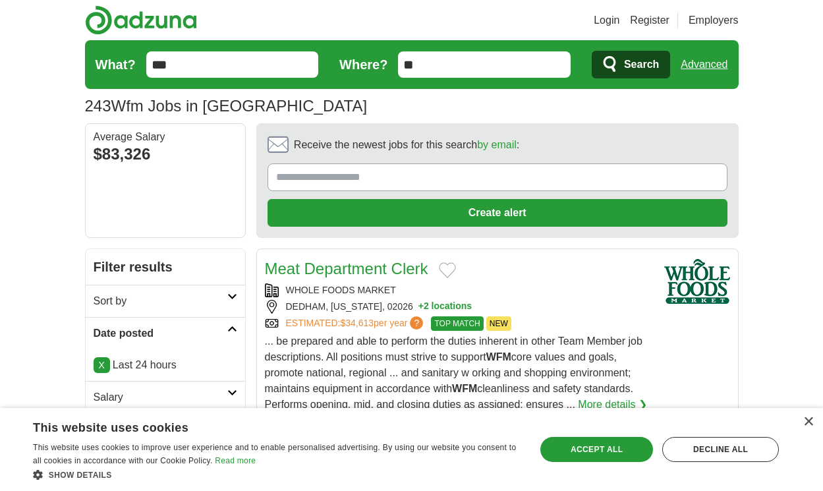
scroll to position [2334, 0]
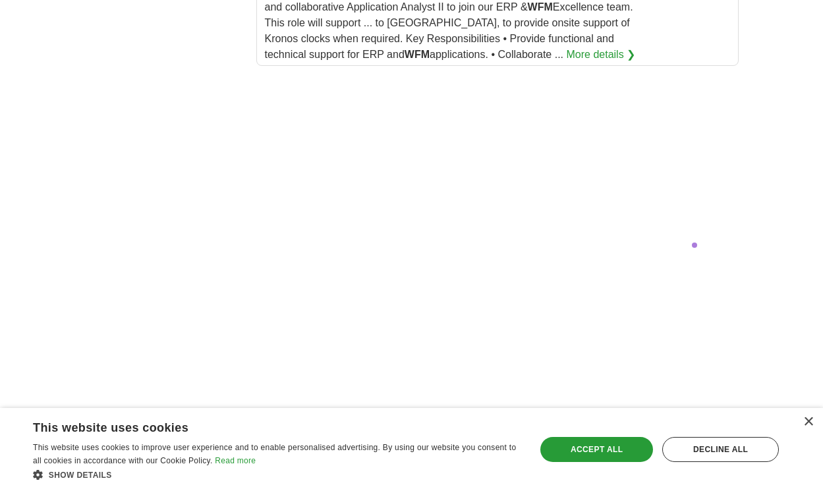
scroll to position [3019, 0]
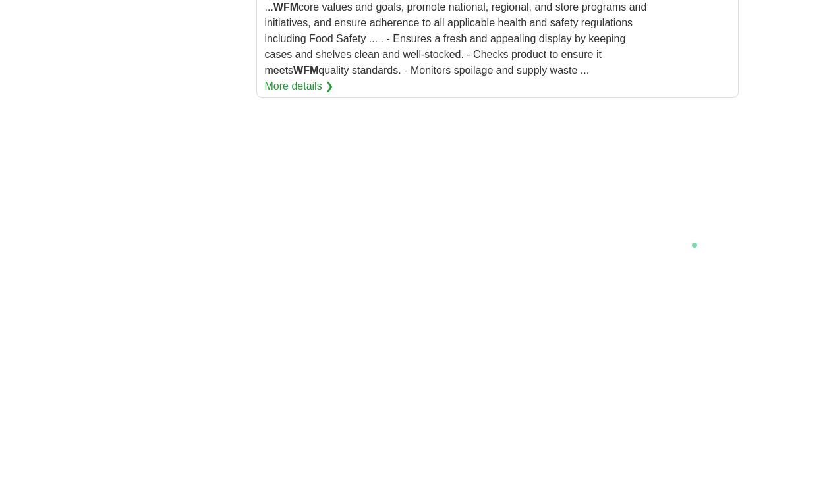
scroll to position [2767, 0]
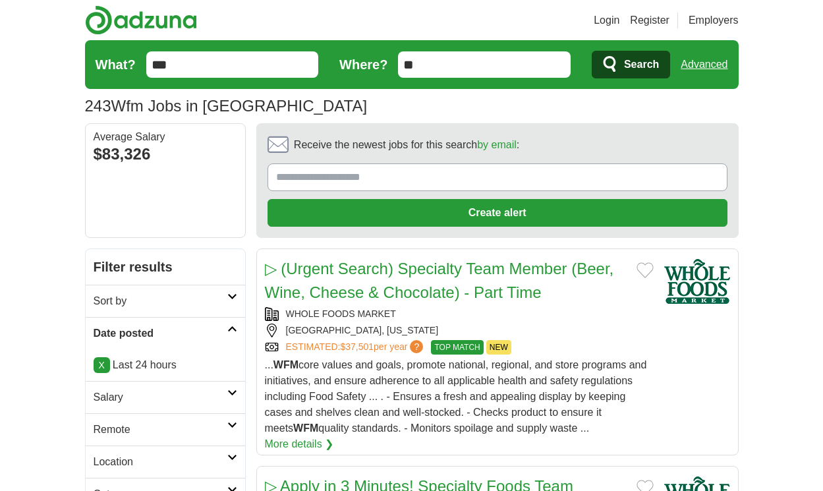
scroll to position [2310, 0]
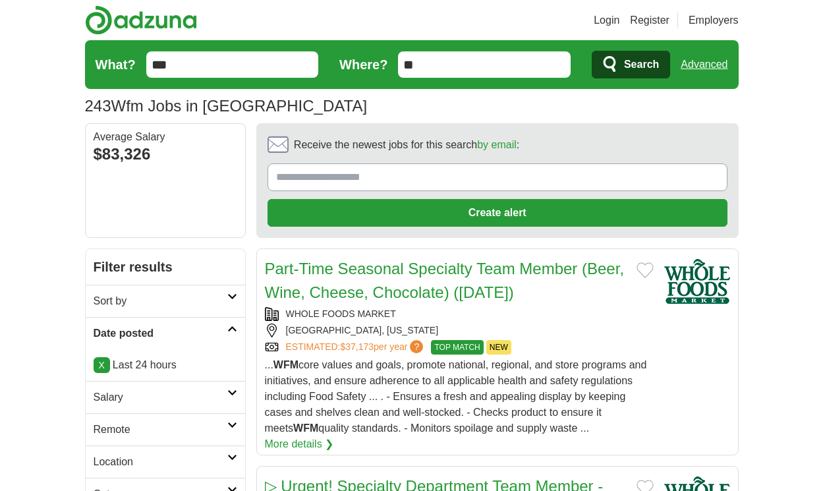
scroll to position [2362, 0]
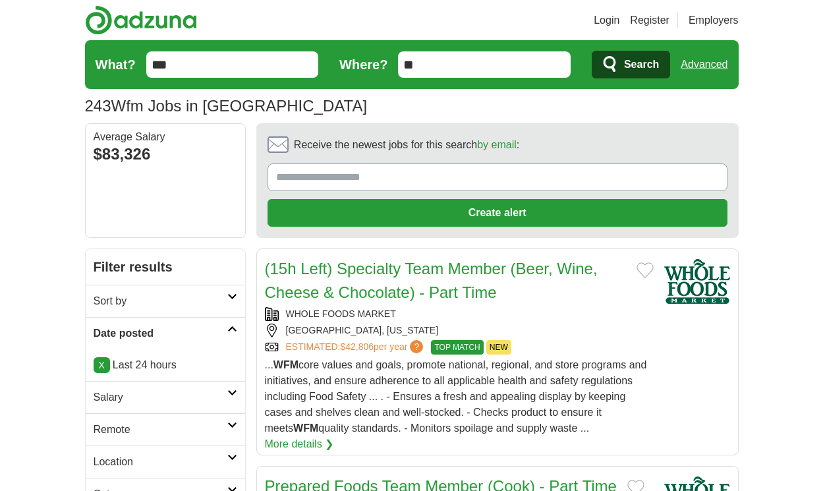
scroll to position [2211, 0]
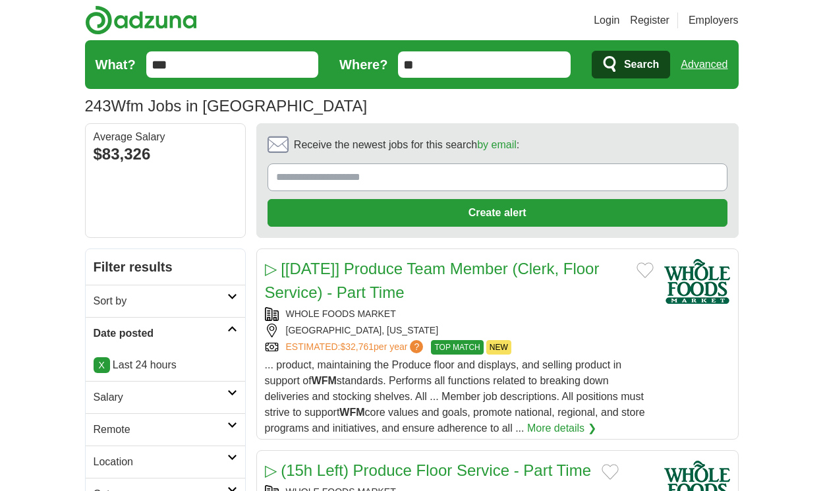
scroll to position [2219, 0]
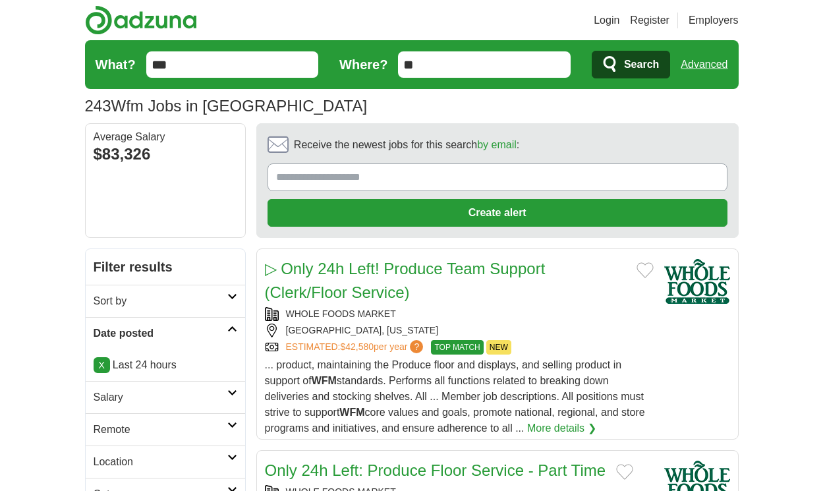
scroll to position [2283, 0]
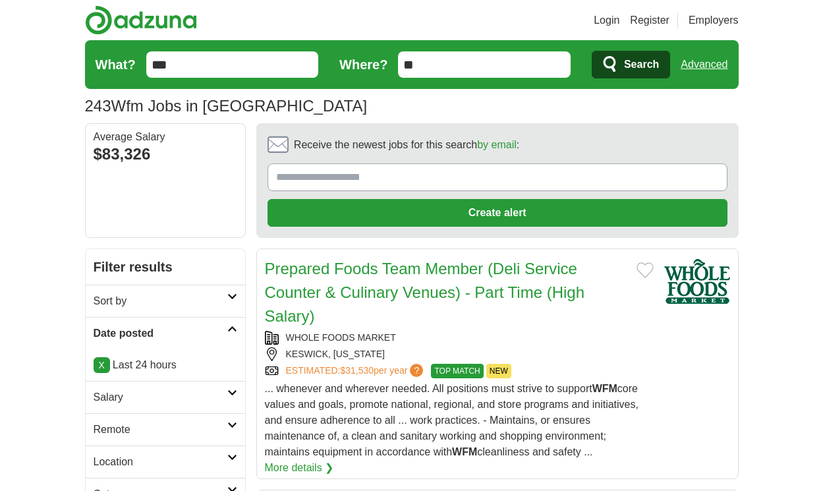
scroll to position [2330, 0]
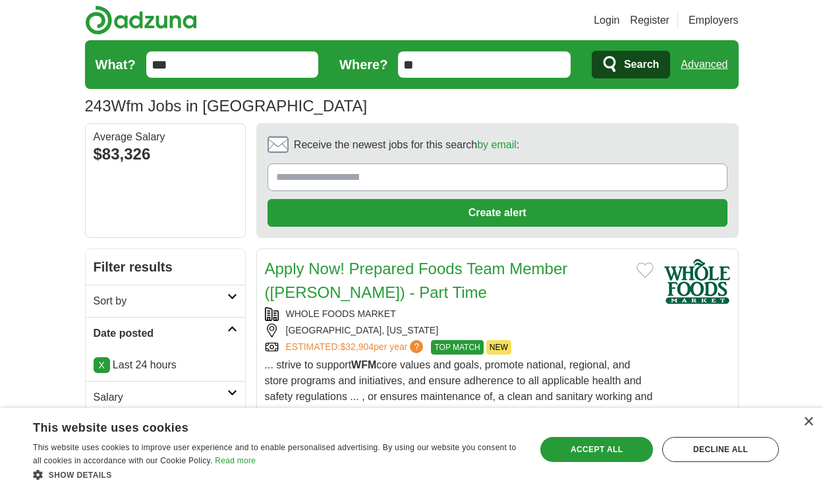
scroll to position [2219, 0]
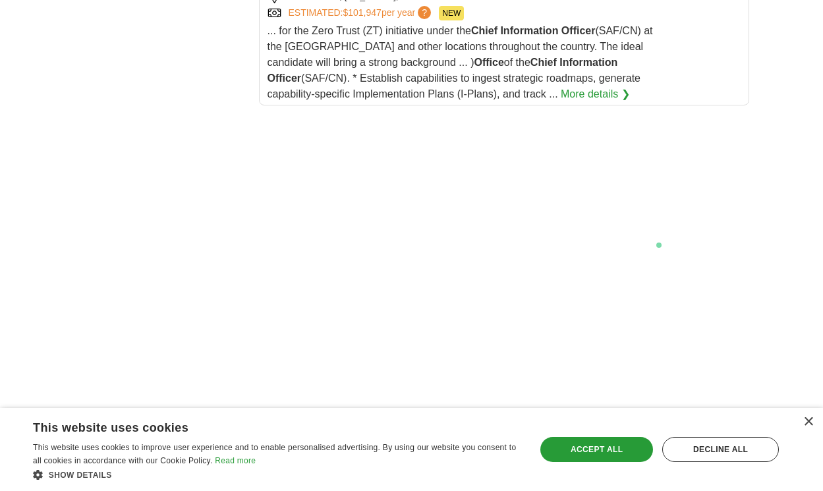
scroll to position [2614, 0]
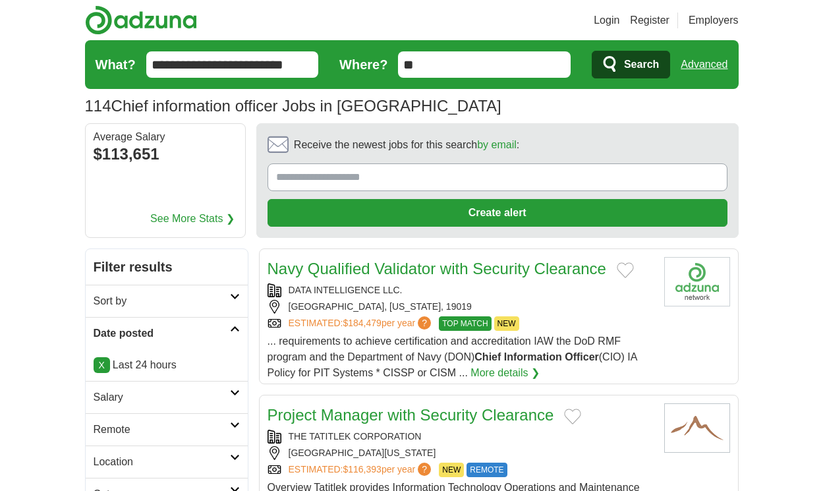
scroll to position [2002, 0]
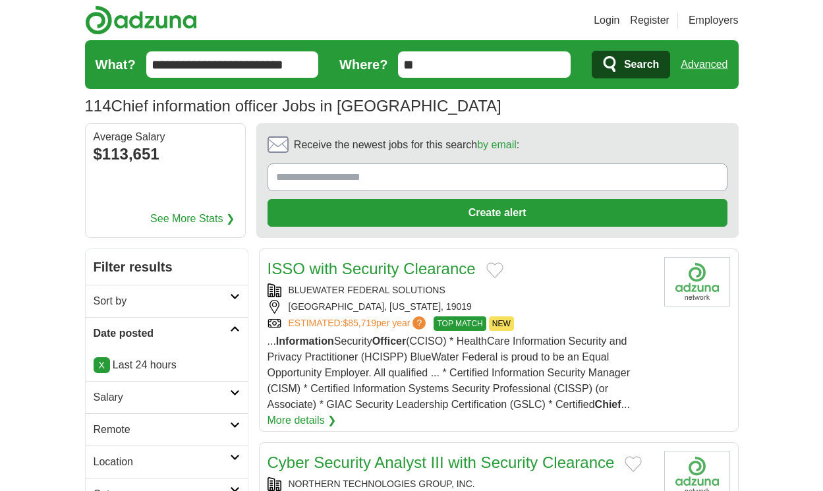
scroll to position [1915, 0]
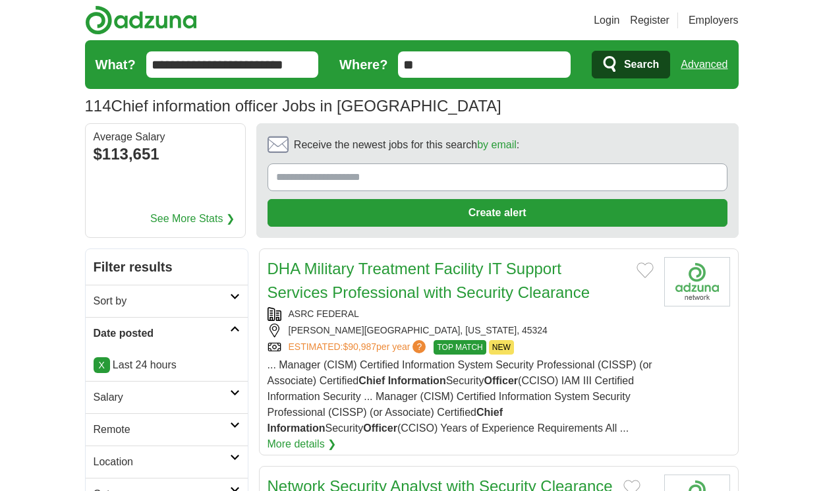
scroll to position [2018, 0]
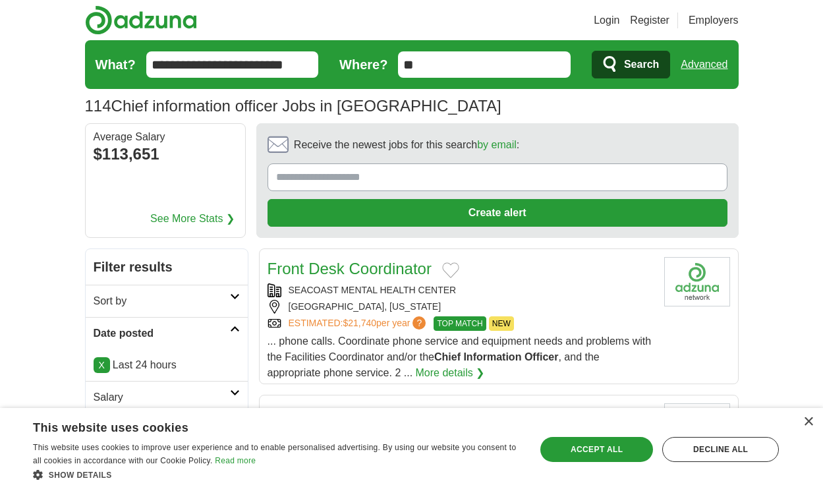
scroll to position [1954, 0]
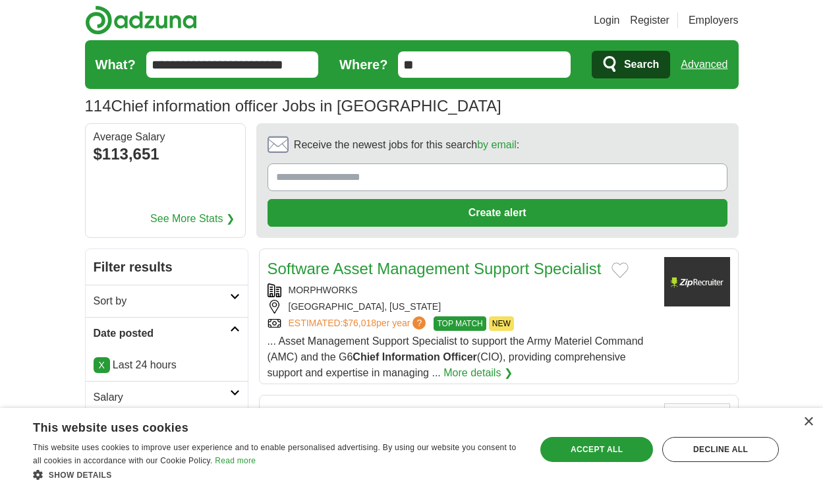
scroll to position [1907, 0]
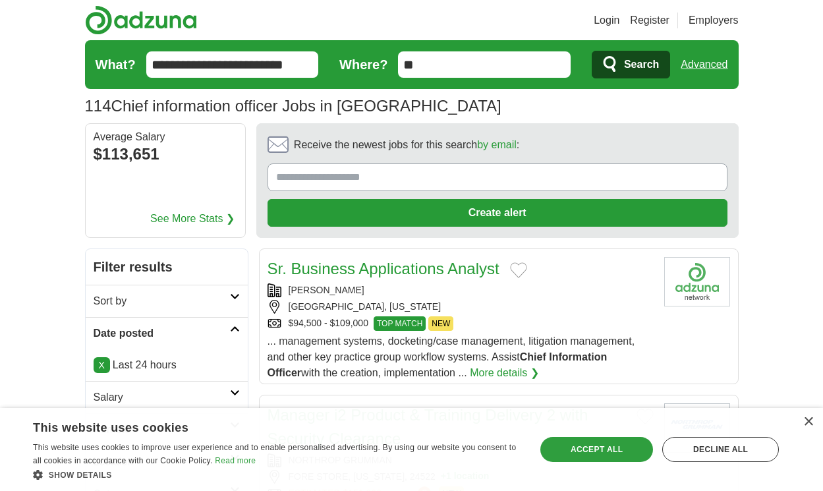
scroll to position [2081, 0]
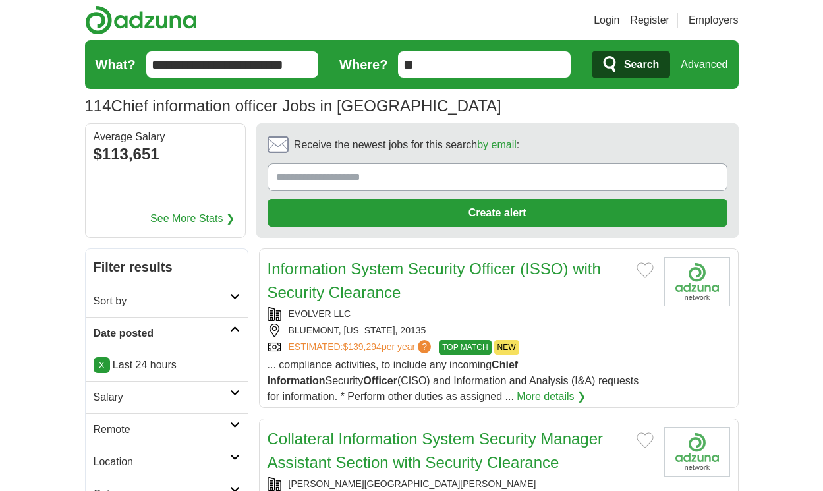
scroll to position [2002, 0]
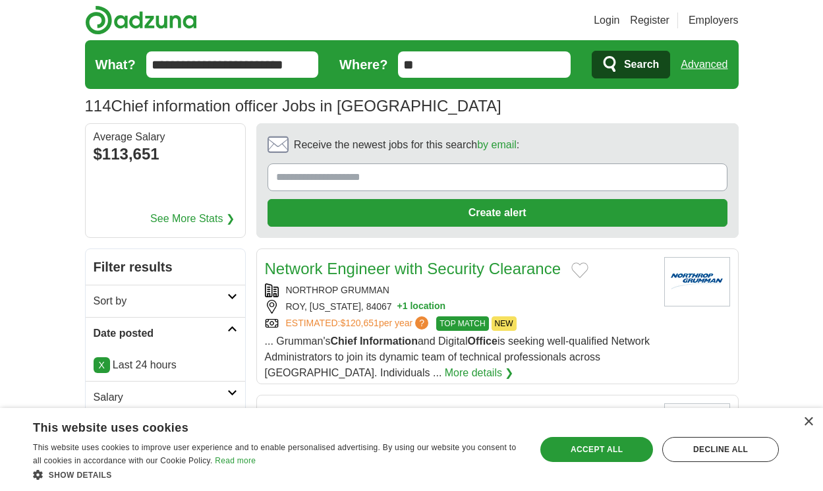
scroll to position [2002, 0]
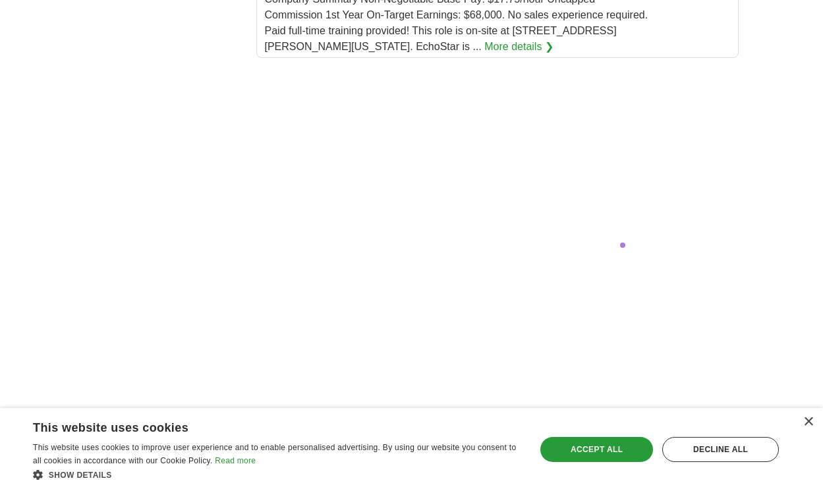
scroll to position [2977, 0]
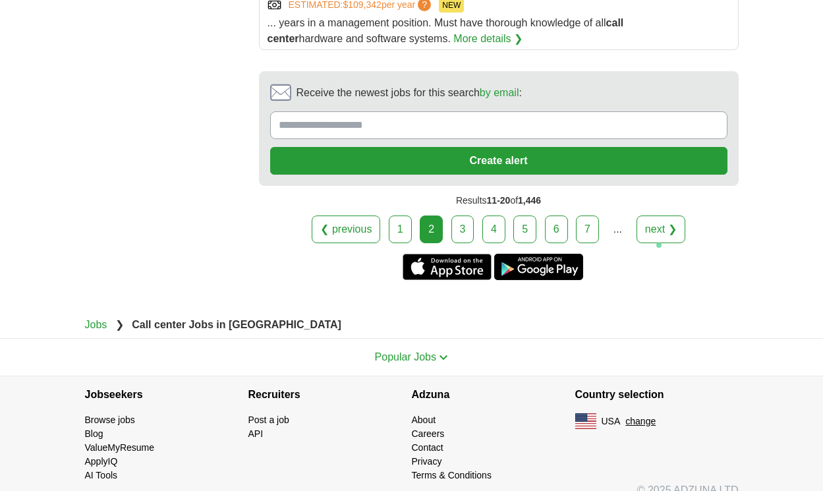
scroll to position [2809, 0]
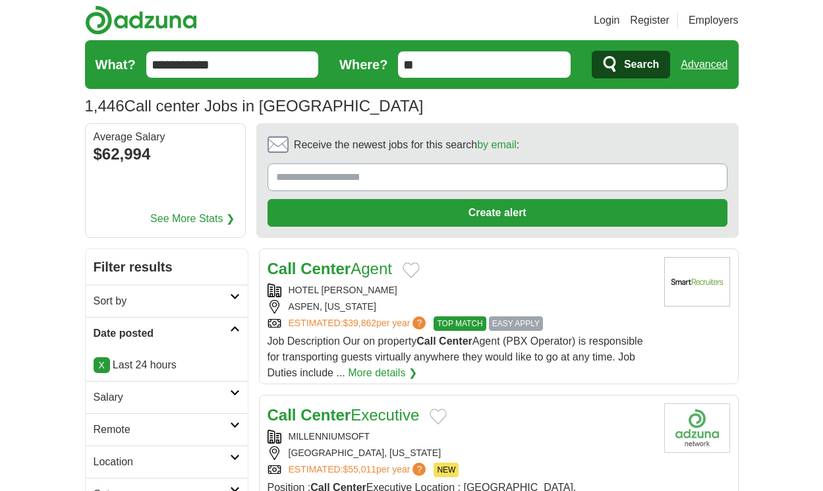
scroll to position [2049, 0]
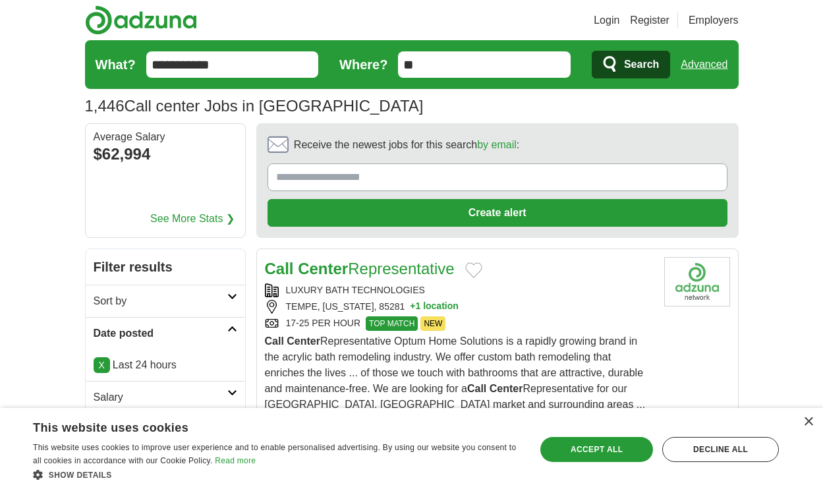
scroll to position [2089, 0]
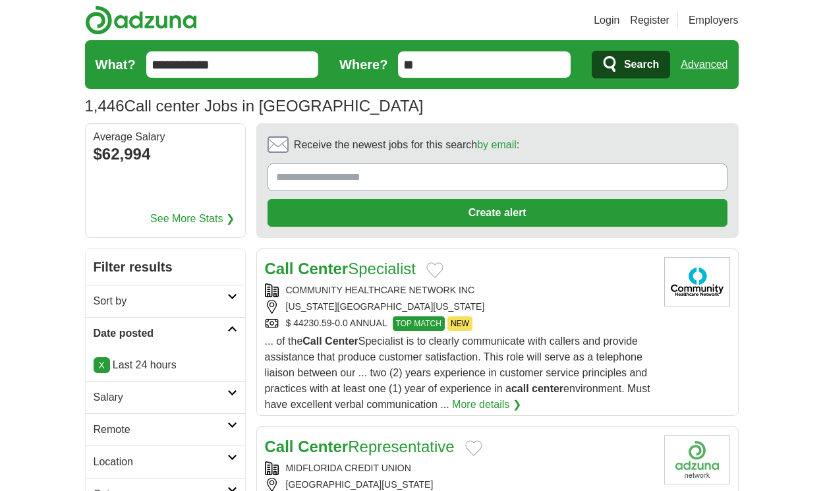
scroll to position [2089, 0]
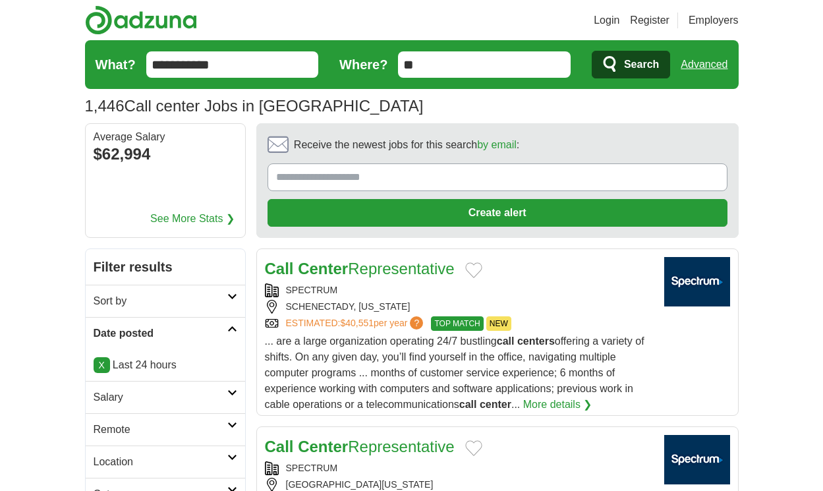
scroll to position [1883, 0]
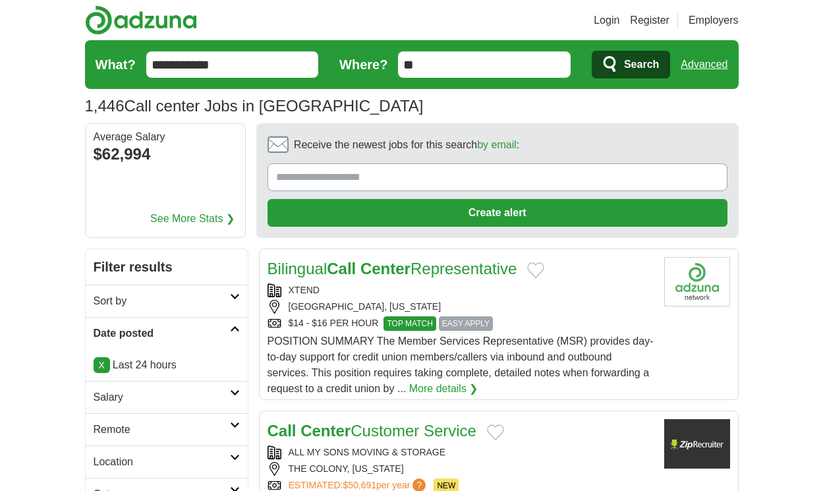
scroll to position [2010, 0]
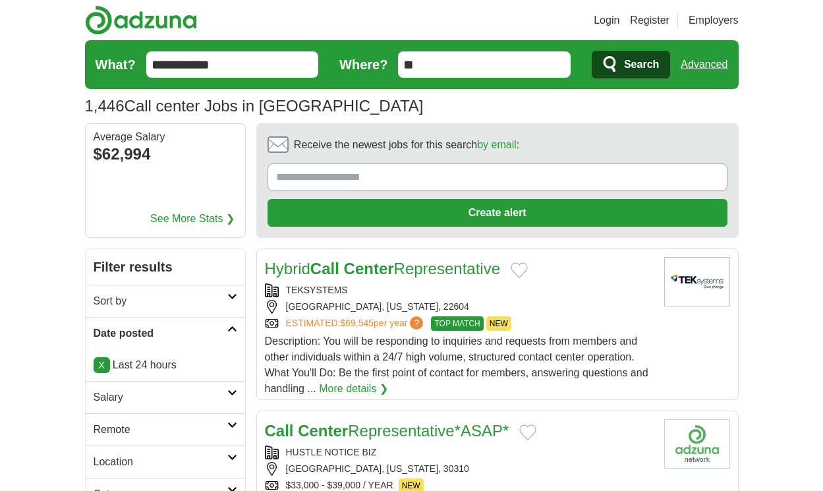
scroll to position [2033, 0]
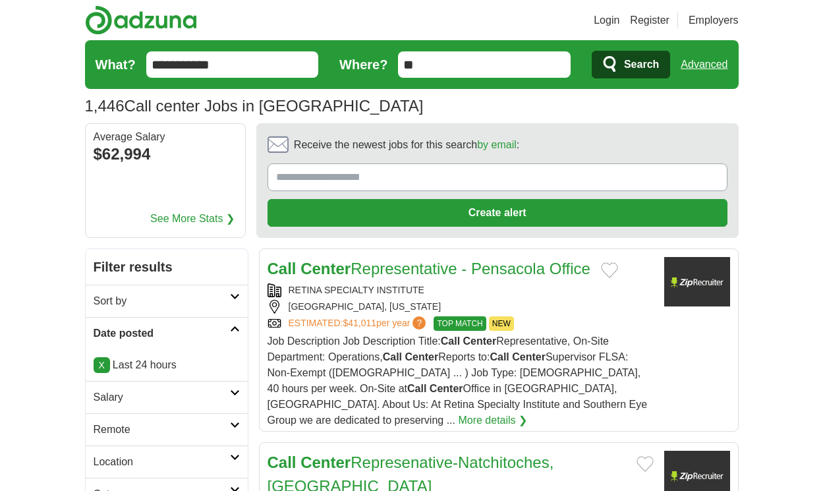
scroll to position [2073, 0]
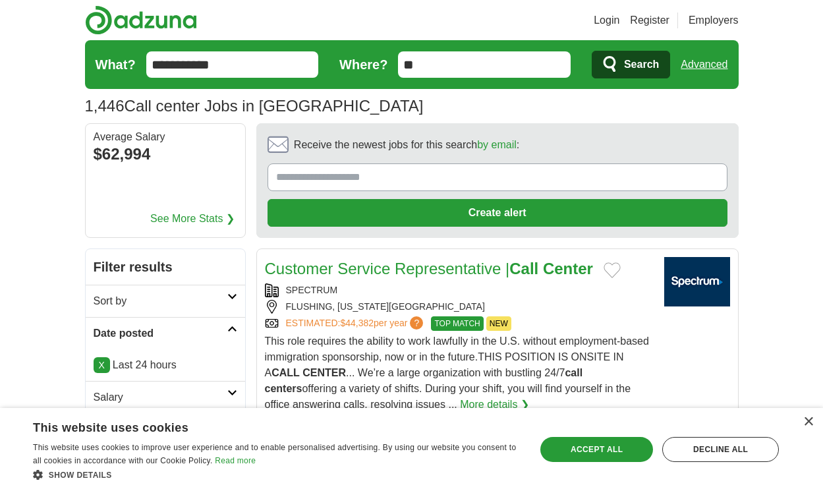
scroll to position [2073, 0]
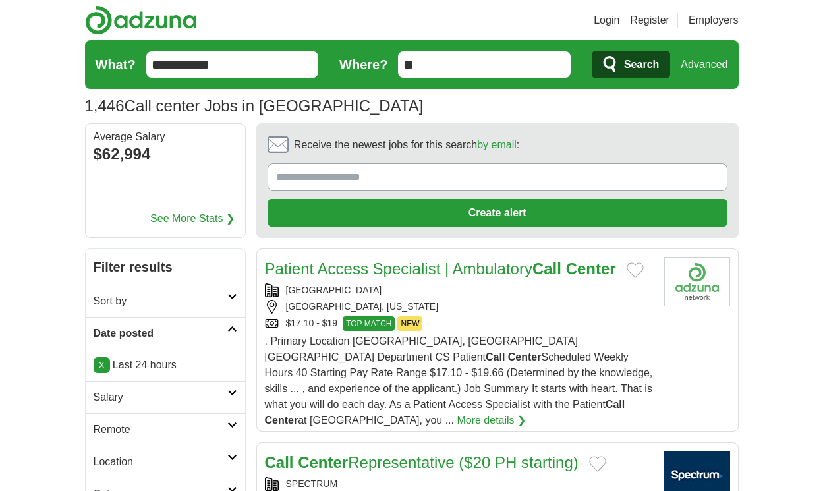
scroll to position [2097, 0]
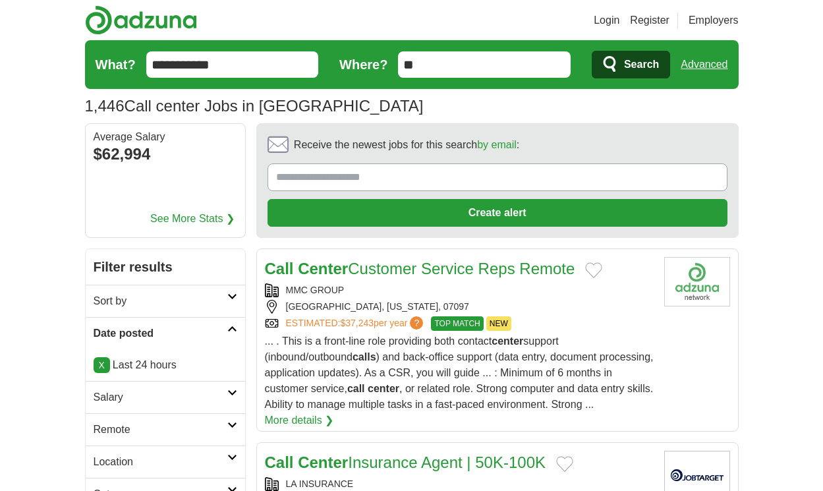
scroll to position [1828, 0]
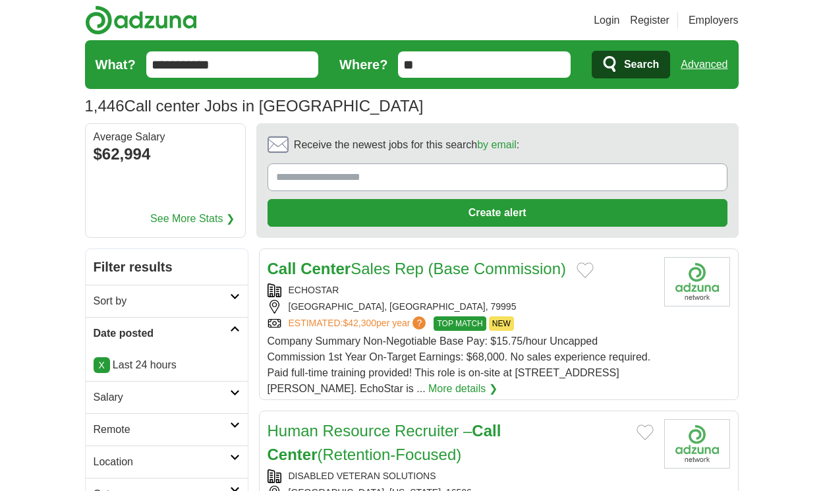
scroll to position [2203, 0]
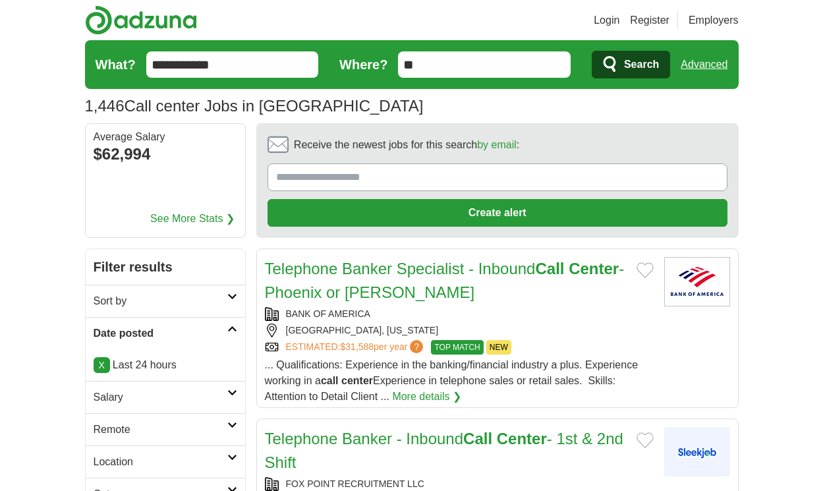
scroll to position [2180, 0]
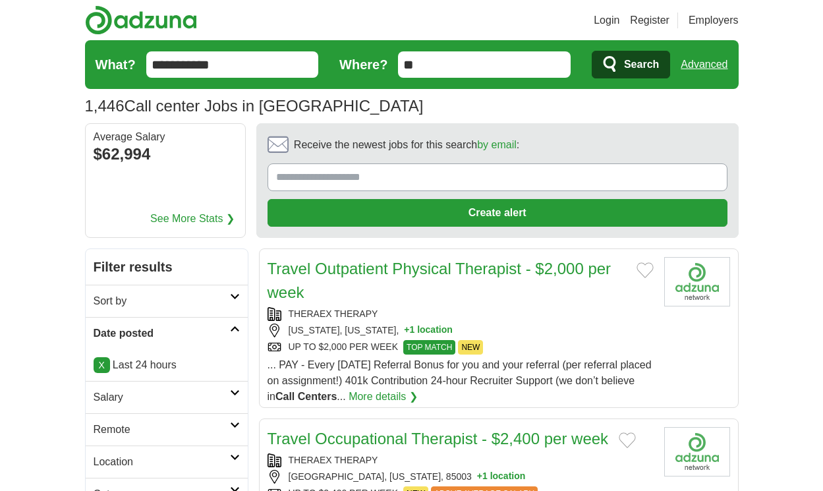
scroll to position [2093, 0]
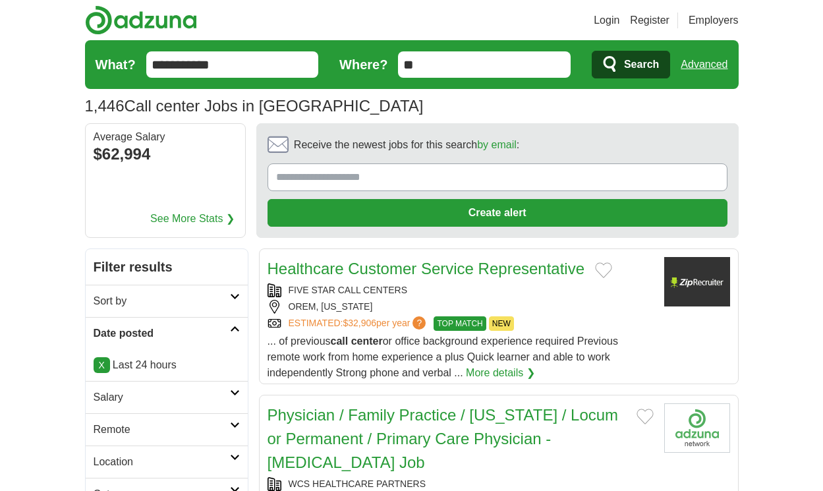
scroll to position [2101, 0]
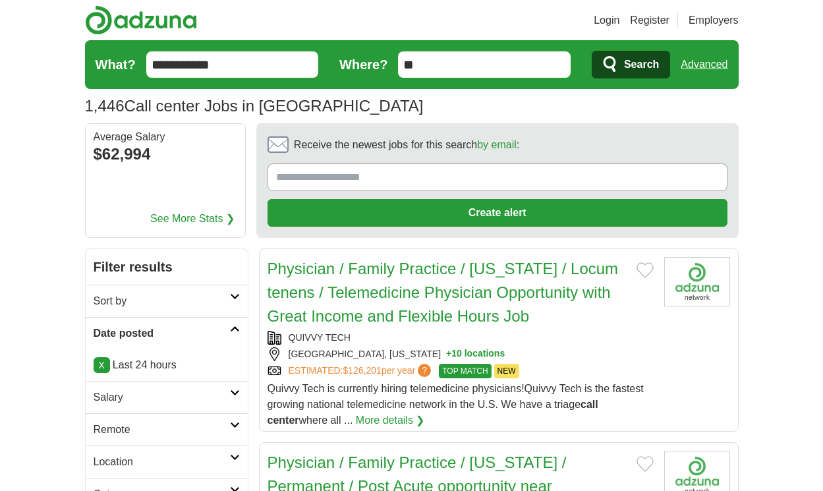
scroll to position [2267, 0]
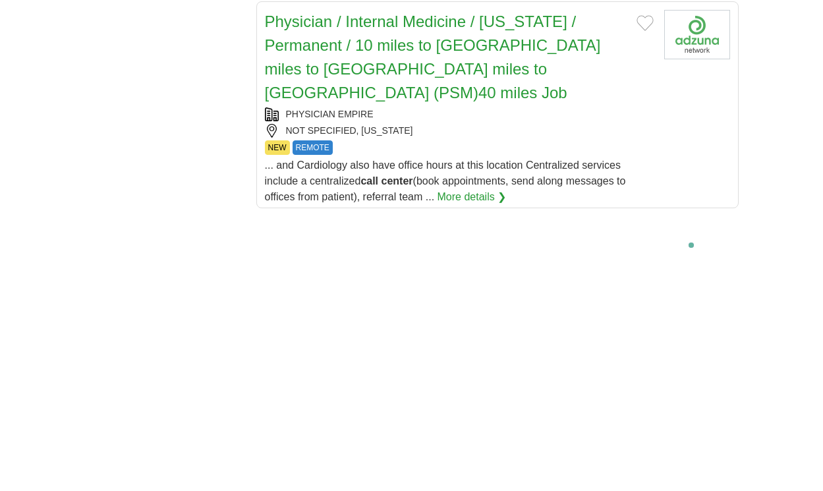
scroll to position [2672, 0]
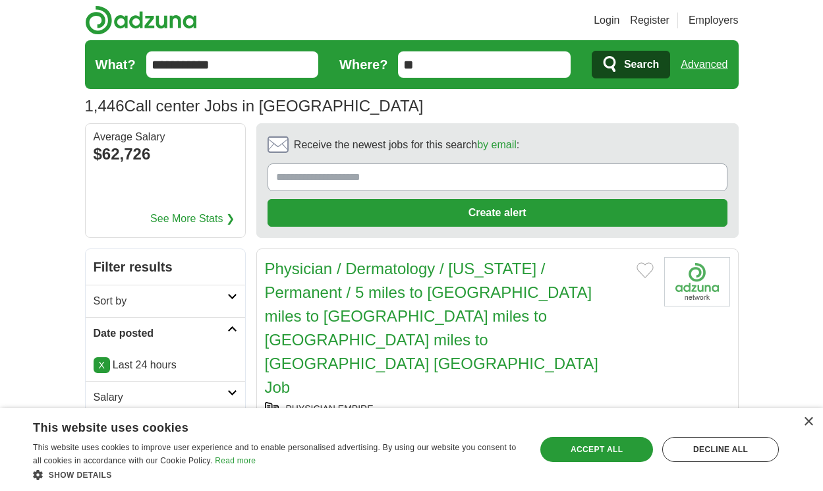
scroll to position [2112, 0]
